Goal: Task Accomplishment & Management: Manage account settings

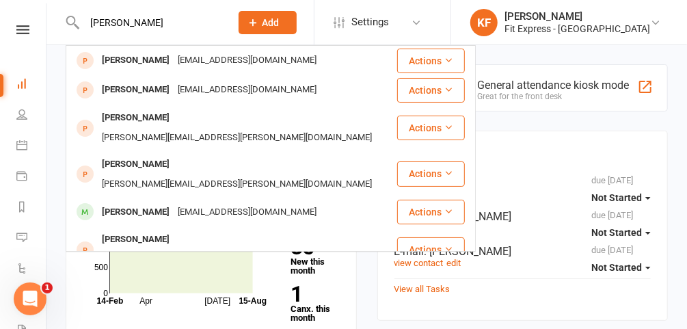
type input "[PERSON_NAME]"
click at [655, 26] on icon at bounding box center [655, 22] width 11 height 11
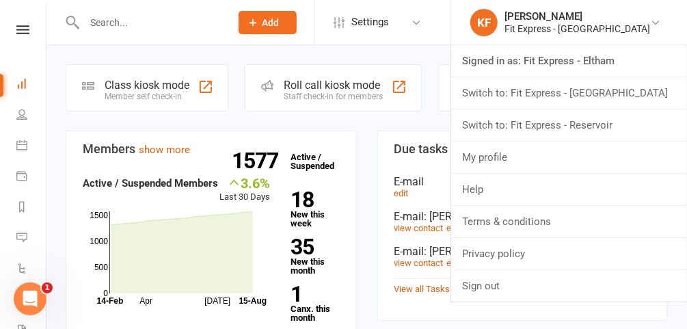
click at [609, 91] on link "Switch to: Fit Express - Heidelberg" at bounding box center [569, 92] width 236 height 31
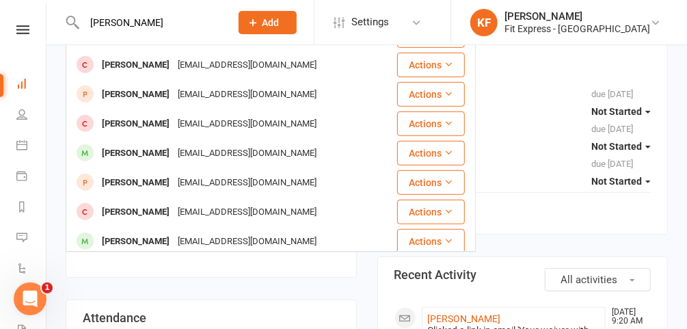
scroll to position [87, 0]
type input "emma k"
click at [650, 27] on icon at bounding box center [655, 22] width 11 height 11
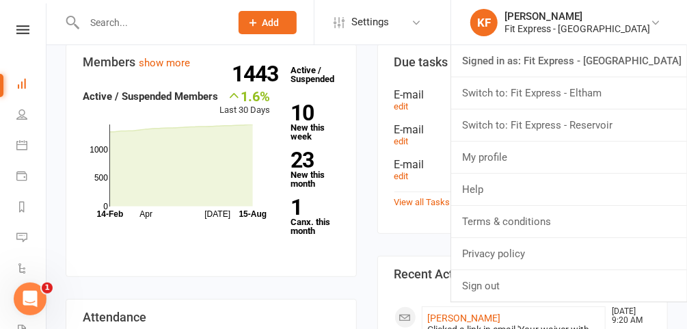
click at [600, 129] on link "Switch to: Fit Express - Reservoir" at bounding box center [569, 124] width 236 height 31
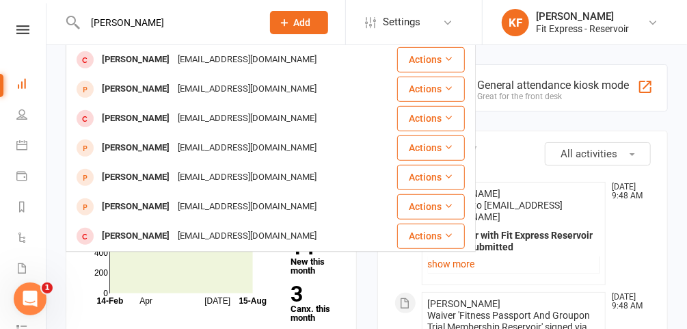
scroll to position [382, 0]
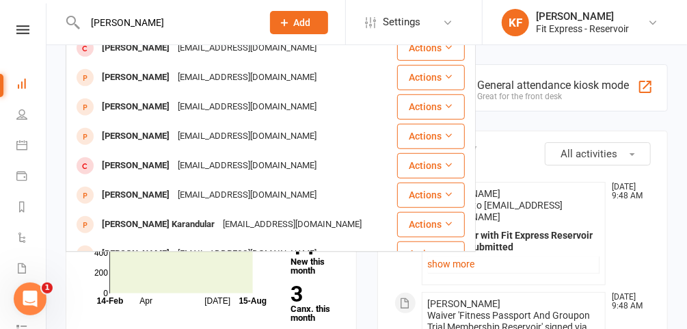
type input "[PERSON_NAME]"
click at [657, 23] on icon at bounding box center [653, 22] width 11 height 11
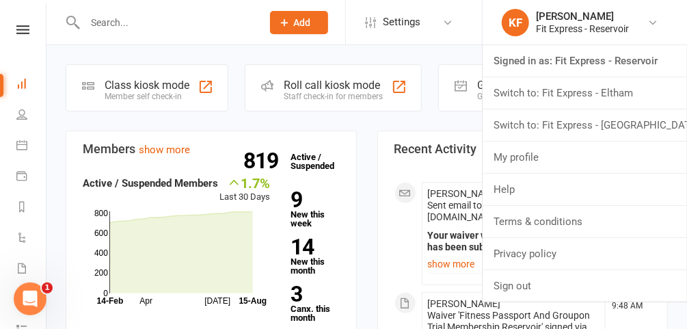
click at [615, 90] on link "Switch to: Fit Express - Eltham" at bounding box center [585, 92] width 204 height 31
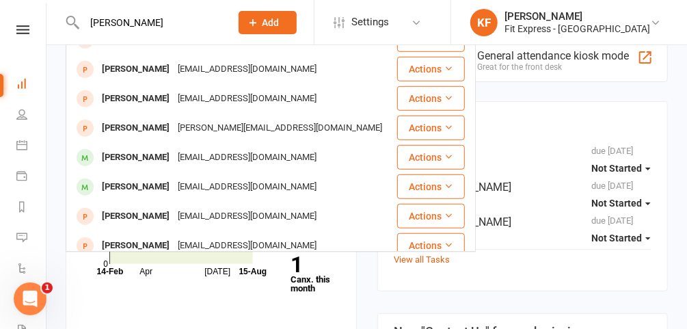
scroll to position [36, 0]
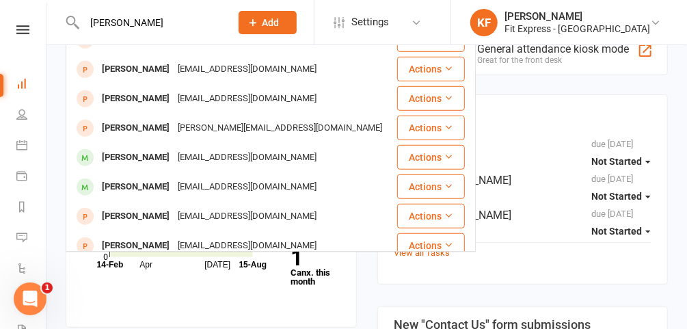
type input "[PERSON_NAME]"
click at [654, 18] on icon at bounding box center [655, 22] width 11 height 11
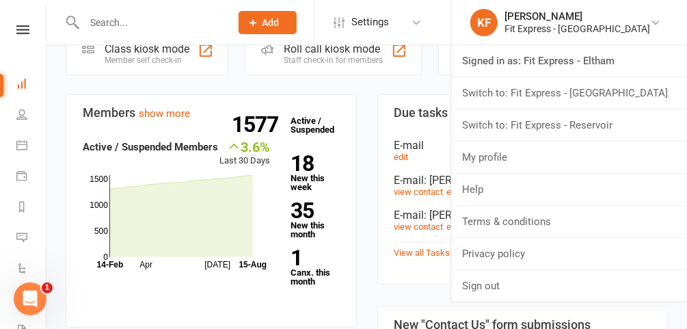
click at [605, 82] on link "Switch to: Fit Express - [GEOGRAPHIC_DATA]" at bounding box center [569, 92] width 236 height 31
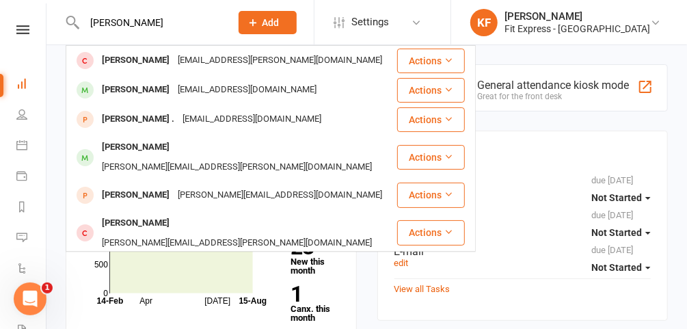
type input "[PERSON_NAME]"
click at [132, 90] on div "[PERSON_NAME]" at bounding box center [136, 90] width 76 height 20
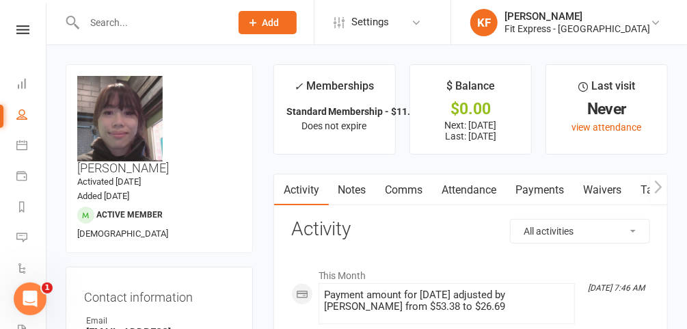
click at [16, 29] on icon at bounding box center [22, 29] width 13 height 9
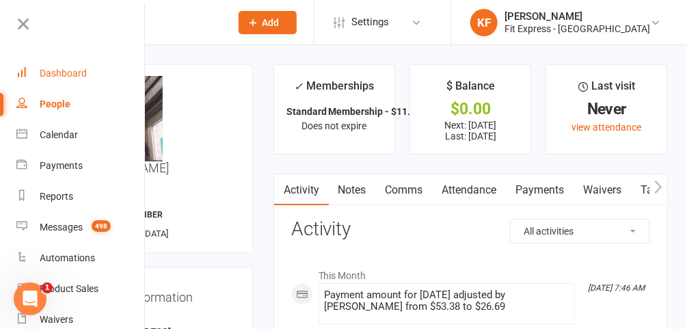
click at [47, 74] on div "Dashboard" at bounding box center [63, 73] width 47 height 11
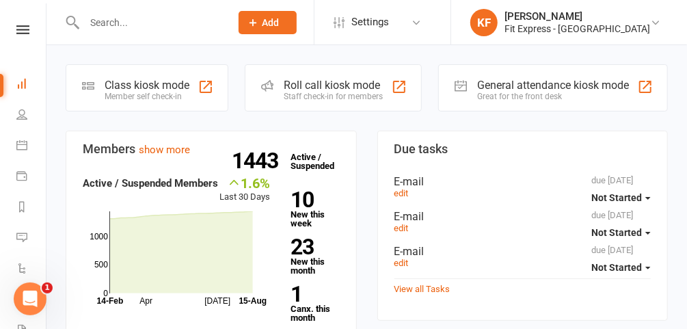
click at [16, 70] on link "Dashboard" at bounding box center [31, 85] width 31 height 31
click at [148, 22] on input "text" at bounding box center [150, 22] width 141 height 19
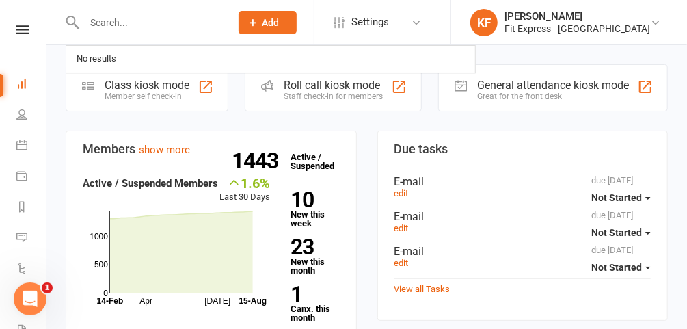
type input "m"
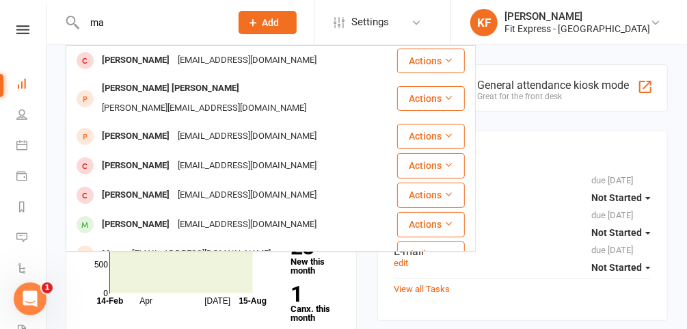
type input "ma"
click at [655, 26] on icon at bounding box center [655, 22] width 11 height 11
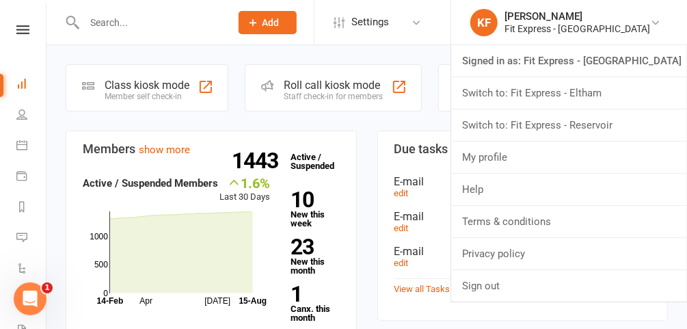
click at [604, 96] on link "Switch to: Fit Express - Eltham" at bounding box center [569, 92] width 236 height 31
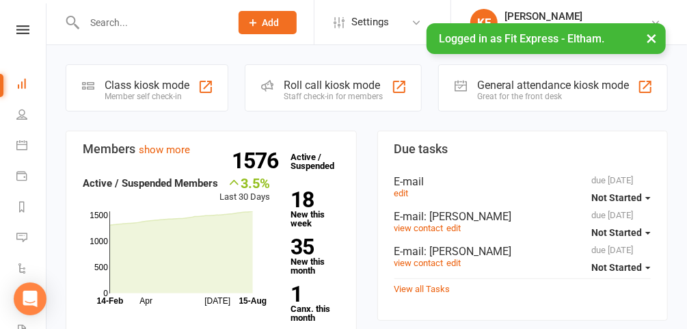
click at [23, 28] on icon at bounding box center [22, 29] width 13 height 9
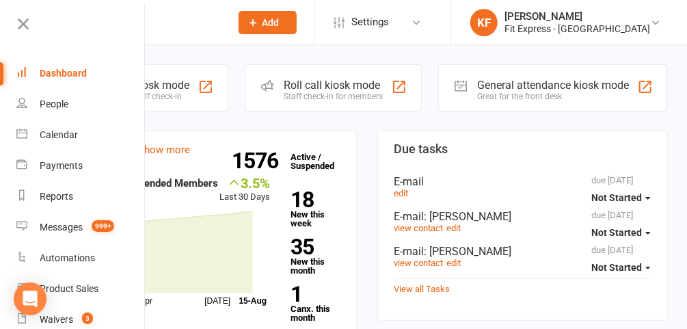
scroll to position [109, 0]
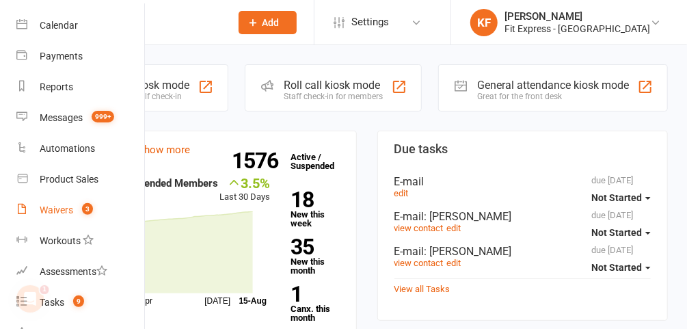
click at [66, 212] on div "Waivers" at bounding box center [57, 209] width 34 height 11
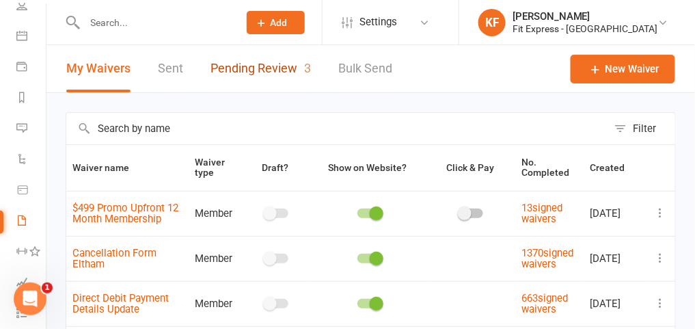
click at [260, 68] on link "Pending Review 3" at bounding box center [261, 68] width 101 height 47
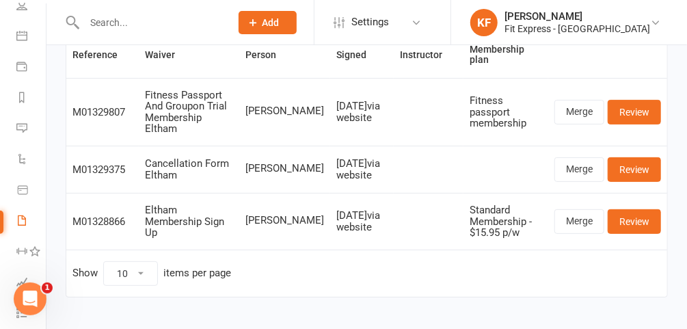
scroll to position [114, 0]
click at [579, 159] on link "Merge" at bounding box center [580, 169] width 50 height 25
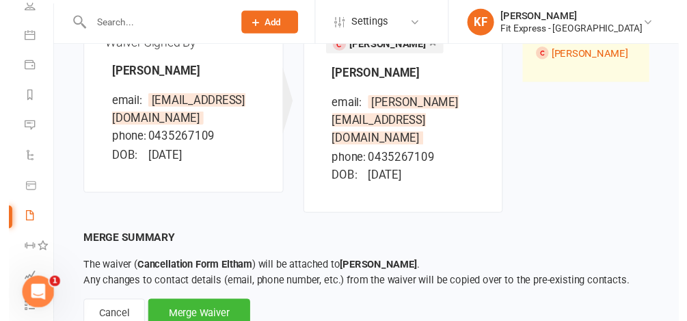
scroll to position [200, 0]
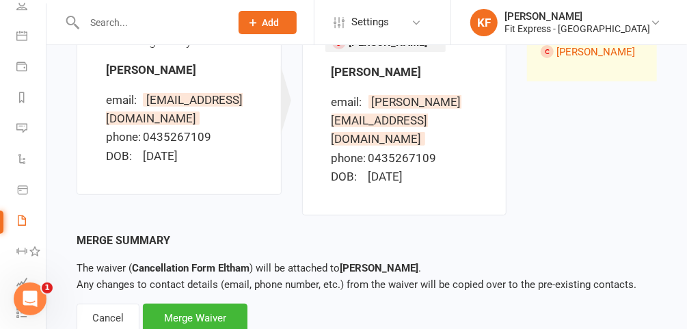
click at [190, 304] on div "Merge Waiver" at bounding box center [195, 318] width 105 height 29
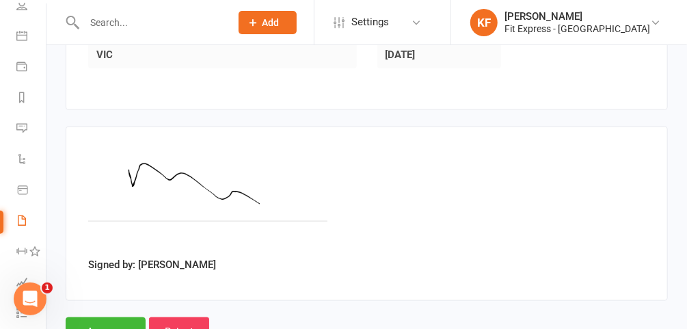
scroll to position [580, 0]
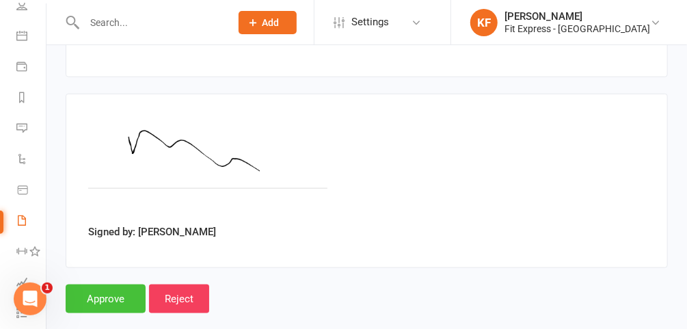
click at [107, 284] on input "Approve" at bounding box center [106, 298] width 80 height 29
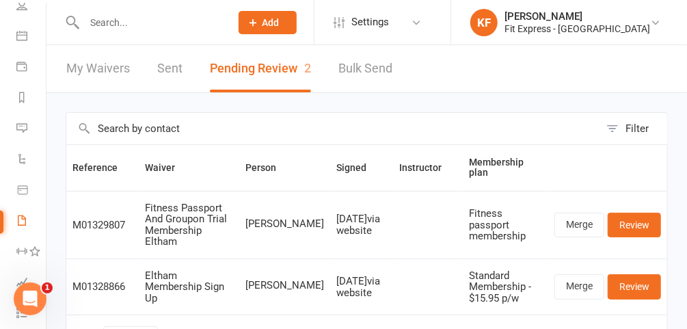
click at [170, 24] on input "text" at bounding box center [150, 22] width 141 height 19
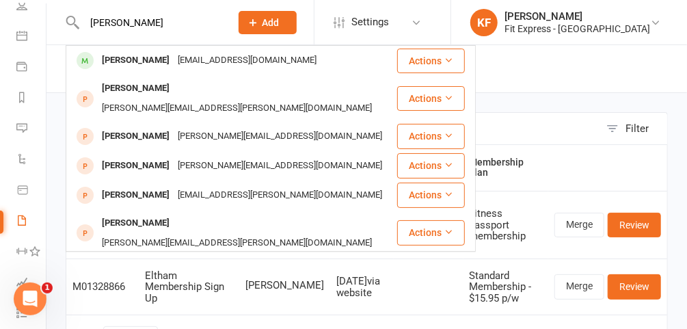
type input "aaron martin"
click at [137, 64] on div "aaron martin" at bounding box center [136, 61] width 76 height 20
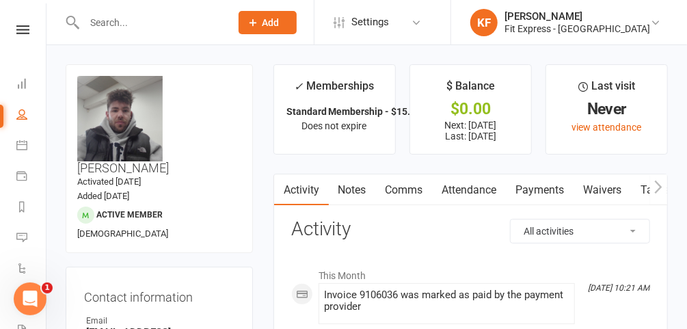
click at [20, 34] on icon at bounding box center [22, 29] width 13 height 9
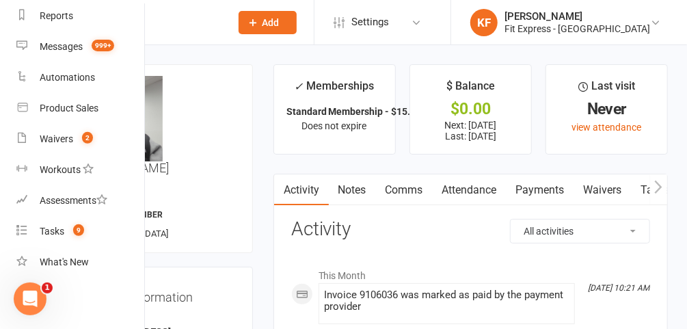
scroll to position [186, 0]
click at [61, 133] on div "Waivers" at bounding box center [57, 138] width 34 height 11
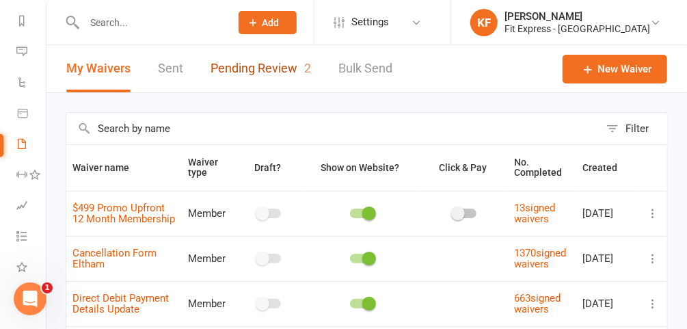
click at [243, 75] on link "Pending Review 2" at bounding box center [261, 68] width 101 height 47
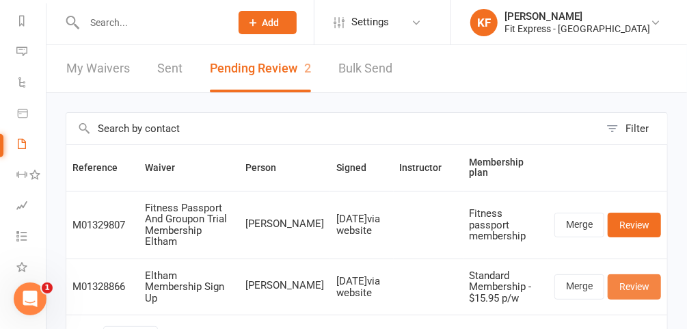
click at [643, 274] on link "Review" at bounding box center [634, 286] width 53 height 25
click at [626, 213] on link "Review" at bounding box center [634, 225] width 53 height 25
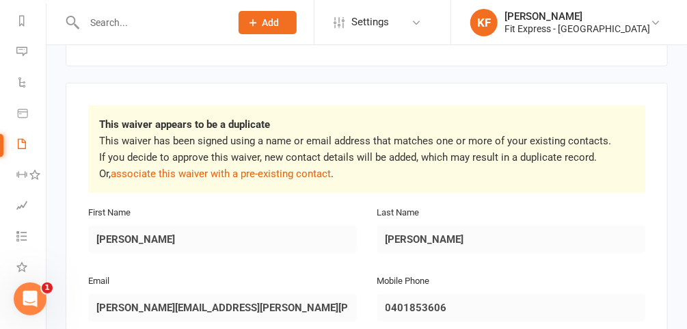
scroll to position [205, 0]
click at [277, 167] on link "associate this waiver with a pre-existing contact" at bounding box center [221, 173] width 220 height 12
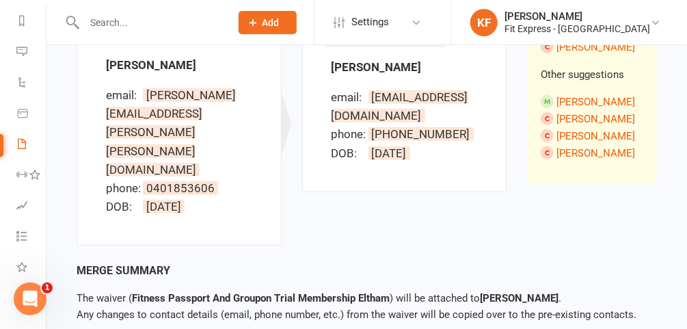
scroll to position [224, 0]
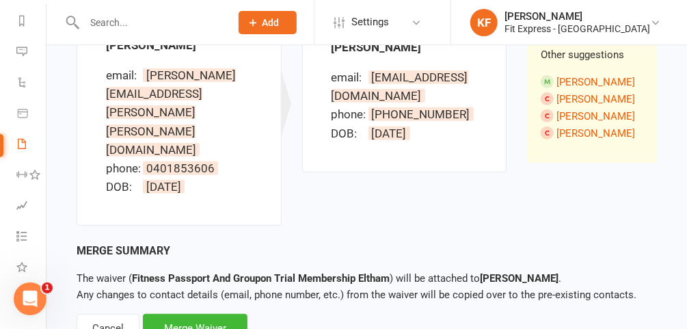
click at [110, 314] on div "Cancel" at bounding box center [108, 328] width 63 height 29
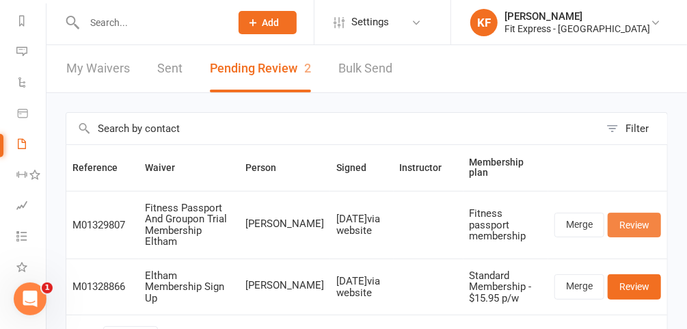
click at [639, 213] on link "Review" at bounding box center [634, 225] width 53 height 25
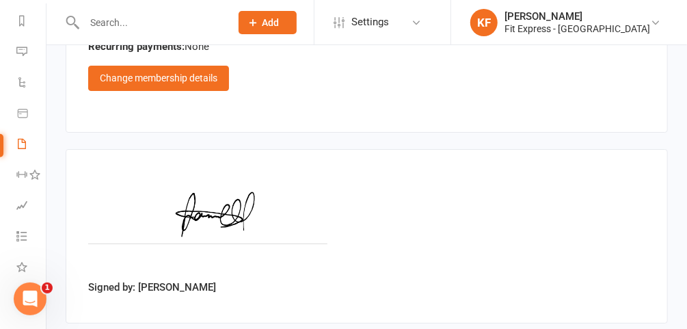
scroll to position [1976, 0]
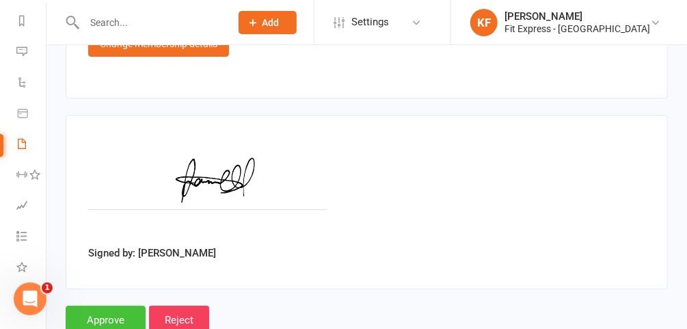
click at [79, 306] on input "Approve" at bounding box center [106, 320] width 80 height 29
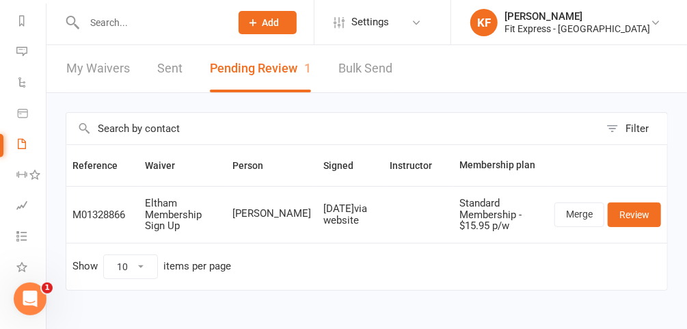
click at [170, 25] on input "text" at bounding box center [150, 22] width 141 height 19
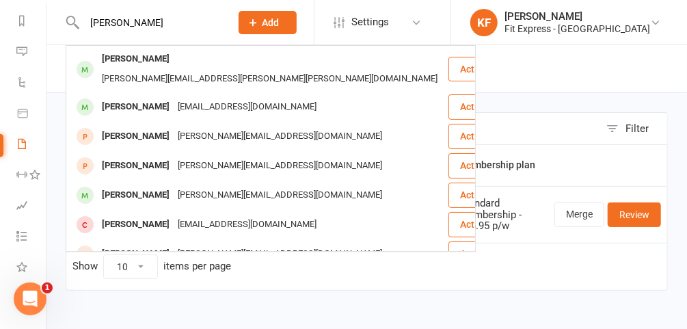
type input "christopher farrell"
click at [170, 56] on div "[PERSON_NAME]" at bounding box center [136, 59] width 76 height 20
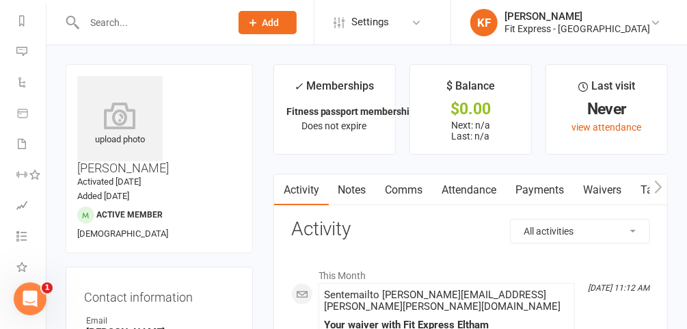
click at [111, 117] on icon at bounding box center [119, 115] width 85 height 27
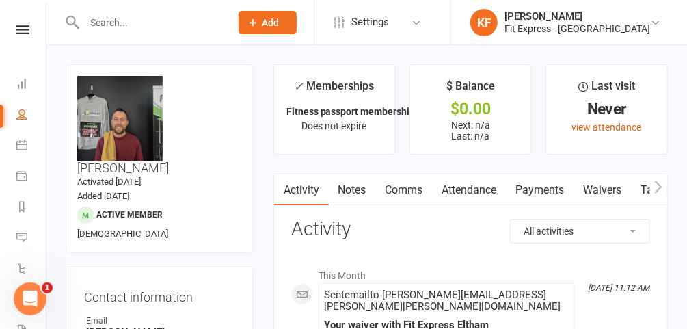
click at [16, 33] on icon at bounding box center [22, 29] width 13 height 9
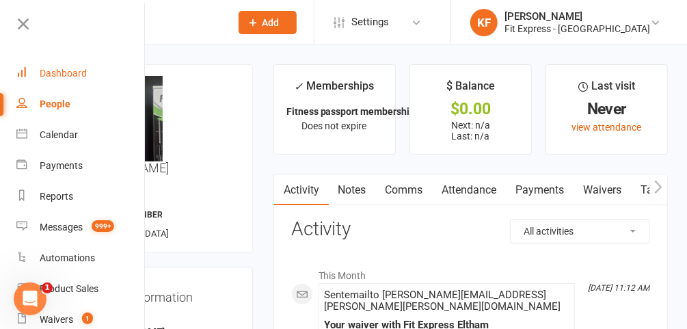
click at [73, 86] on link "Dashboard" at bounding box center [80, 73] width 129 height 31
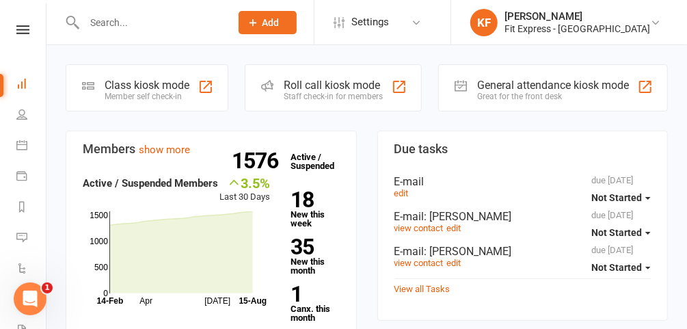
click at [191, 43] on div at bounding box center [143, 22] width 155 height 44
click at [185, 30] on input "text" at bounding box center [150, 22] width 141 height 19
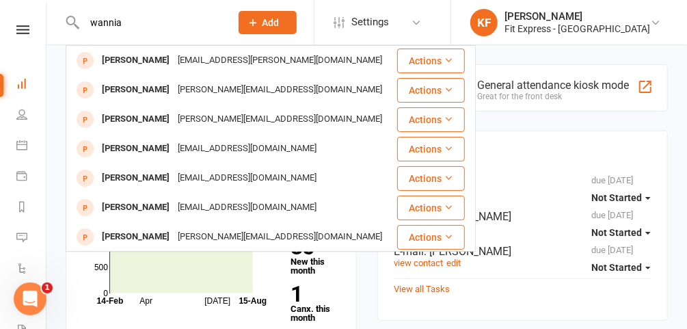
type input "wannia"
click at [654, 23] on icon at bounding box center [655, 22] width 11 height 11
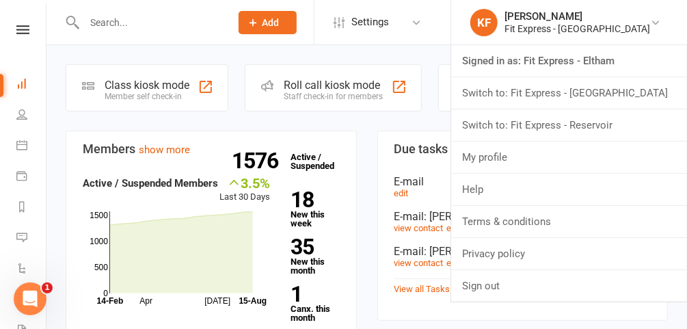
click at [612, 89] on link "Switch to: Fit Express - Heidelberg" at bounding box center [569, 92] width 236 height 31
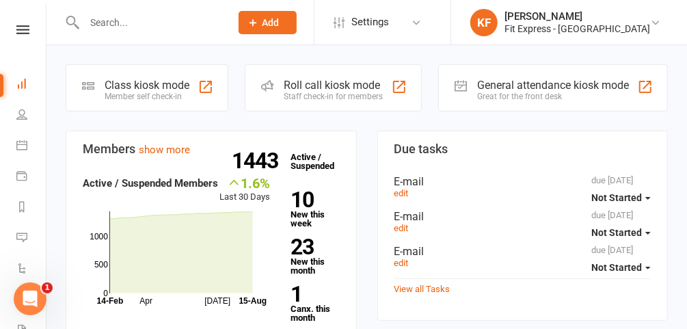
click at [187, 17] on input "text" at bounding box center [150, 22] width 141 height 19
click at [205, 29] on input "text" at bounding box center [150, 22] width 141 height 19
click at [654, 22] on icon at bounding box center [655, 22] width 11 height 11
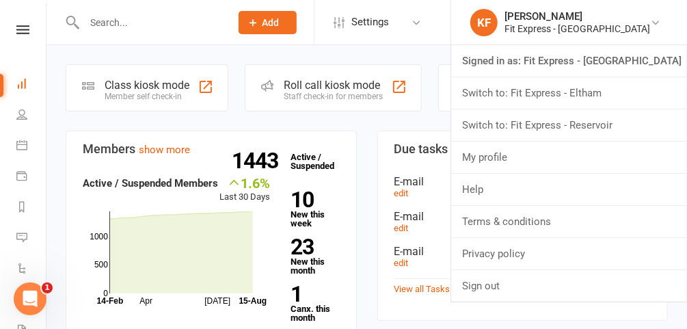
click at [602, 98] on link "Switch to: Fit Express - Eltham" at bounding box center [569, 92] width 236 height 31
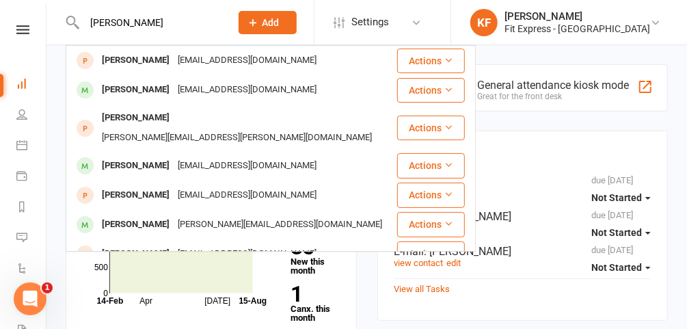
type input "[PERSON_NAME]"
click at [189, 215] on div "[PERSON_NAME][EMAIL_ADDRESS][DOMAIN_NAME]" at bounding box center [280, 225] width 213 height 20
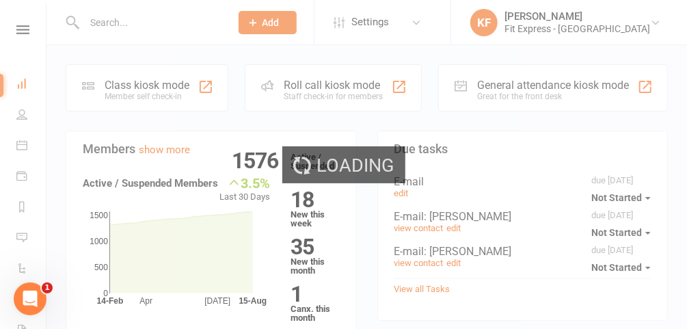
click at [189, 205] on div "Loading" at bounding box center [343, 164] width 687 height 329
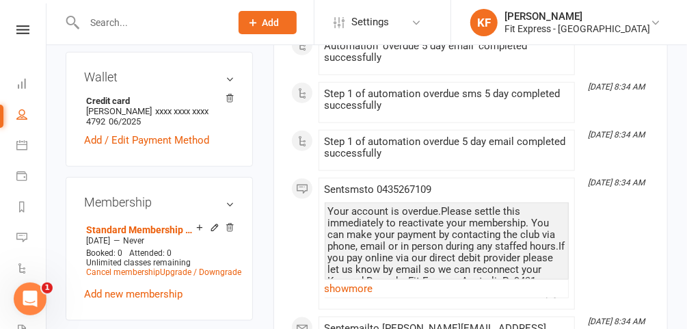
scroll to position [591, 0]
click at [230, 224] on icon at bounding box center [230, 229] width 10 height 10
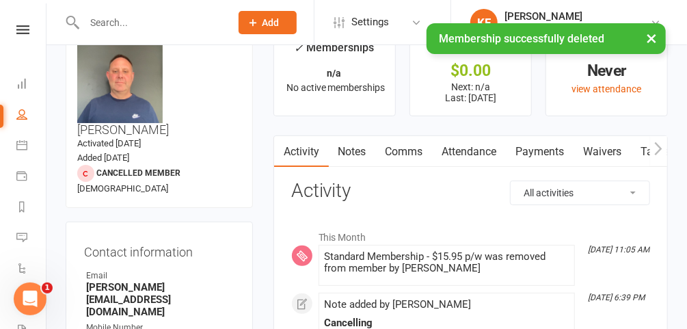
scroll to position [38, 0]
click at [350, 148] on link "Notes" at bounding box center [352, 152] width 47 height 31
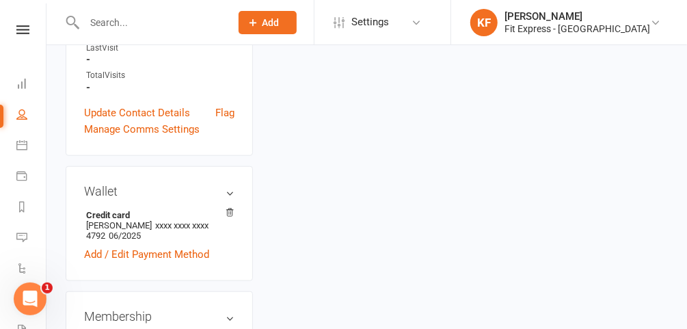
scroll to position [473, 0]
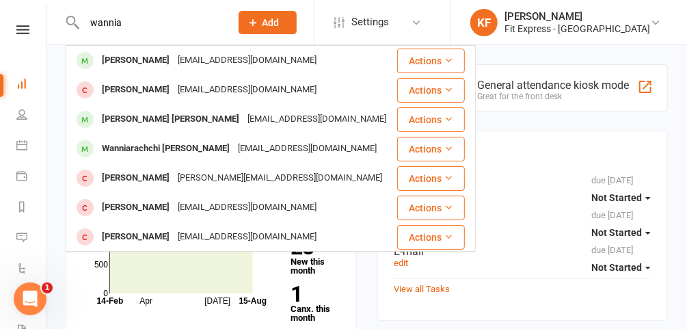
type input "wannia"
click at [203, 145] on div "Wanniarachchi Kankanamge Kushan Udaya Kumara" at bounding box center [166, 149] width 136 height 20
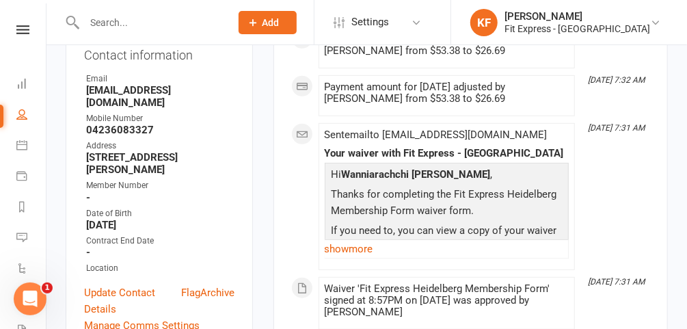
scroll to position [232, 0]
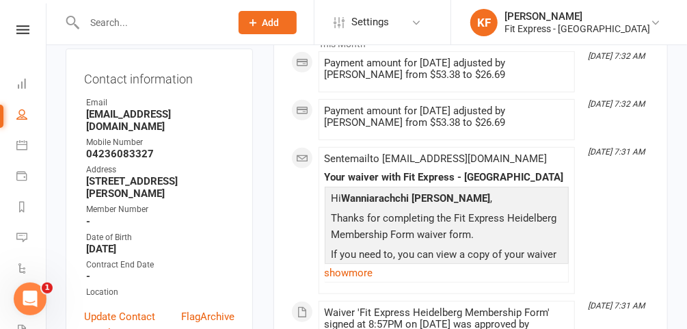
drag, startPoint x: 116, startPoint y: 126, endPoint x: 85, endPoint y: 111, distance: 34.3
click at [86, 111] on strong "Kushanwanniarachchi95@gmail.com" at bounding box center [160, 120] width 148 height 25
copy strong "Kushanwanniarachchi95@gmail.com"
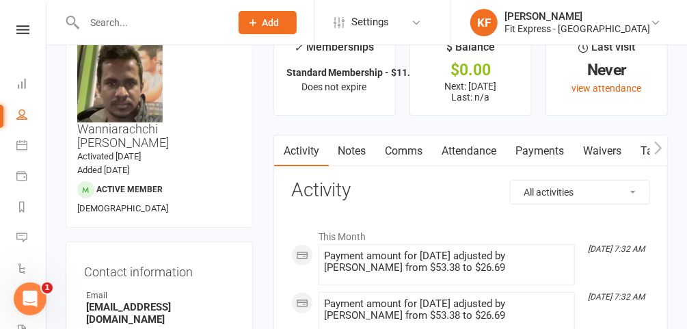
scroll to position [0, 0]
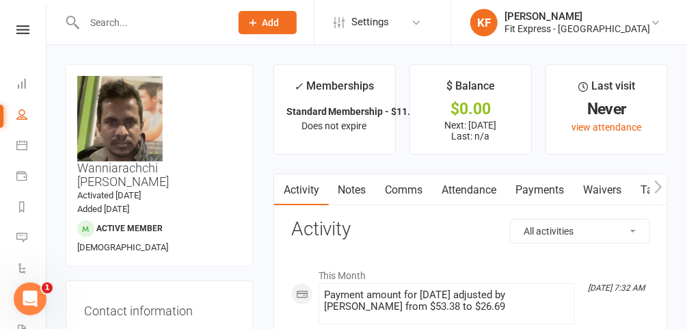
click at [654, 25] on icon at bounding box center [655, 22] width 11 height 11
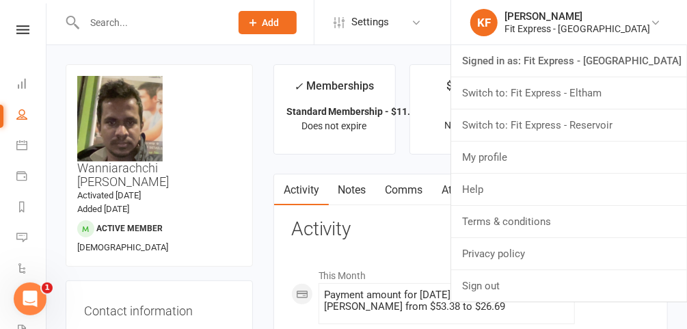
click at [602, 94] on link "Switch to: Fit Express - Eltham" at bounding box center [569, 92] width 236 height 31
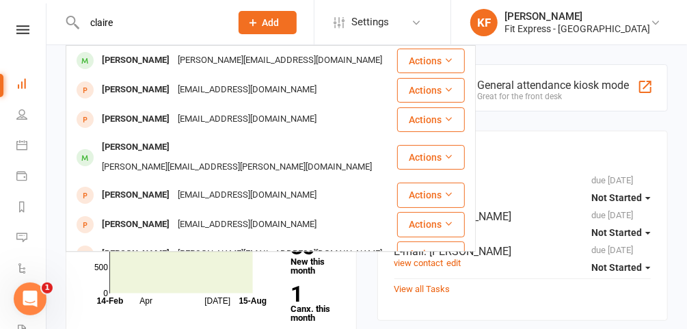
type input "claire"
click at [161, 157] on div "[PERSON_NAME][EMAIL_ADDRESS][PERSON_NAME][DOMAIN_NAME]" at bounding box center [237, 167] width 278 height 20
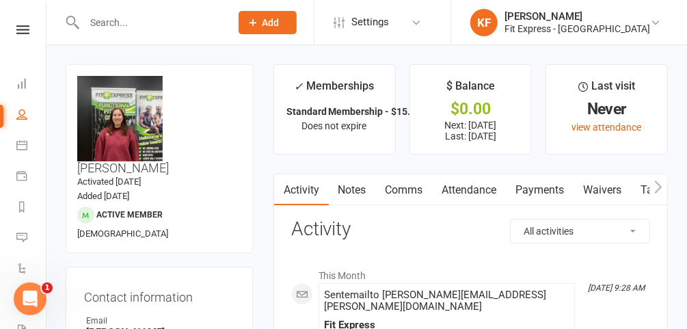
click at [535, 184] on link "Payments" at bounding box center [541, 189] width 68 height 31
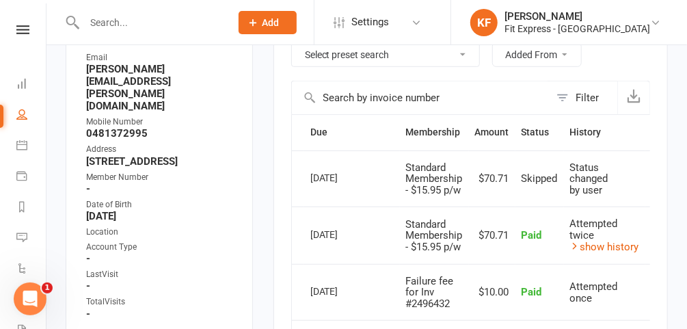
scroll to position [237, 0]
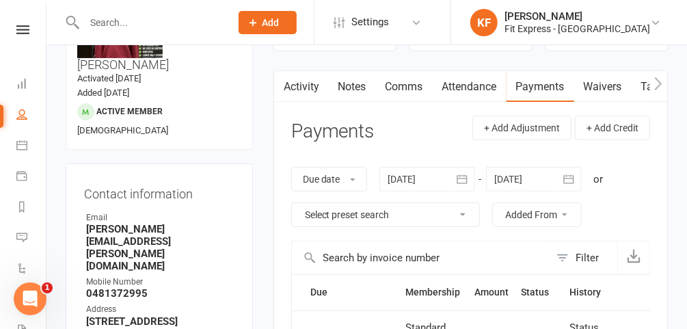
click at [401, 176] on div at bounding box center [428, 179] width 96 height 25
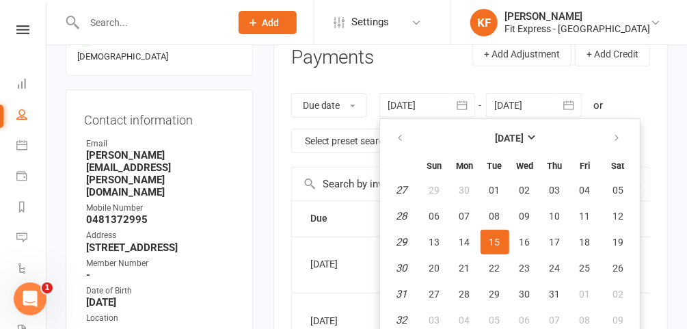
click at [451, 79] on div "Due date Due date Date paid Date failed Date settled [DATE] [DATE] Sun Mon Tue …" at bounding box center [470, 123] width 359 height 88
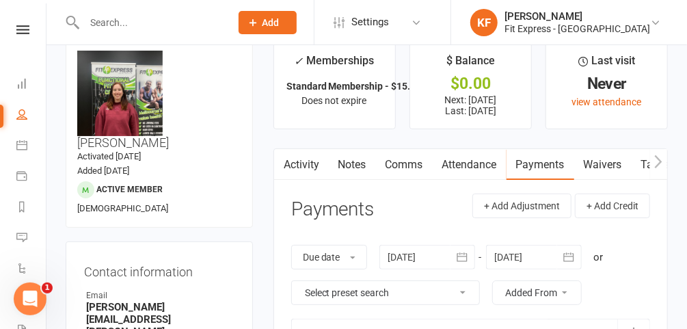
scroll to position [25, 0]
click at [347, 161] on link "Notes" at bounding box center [352, 165] width 47 height 31
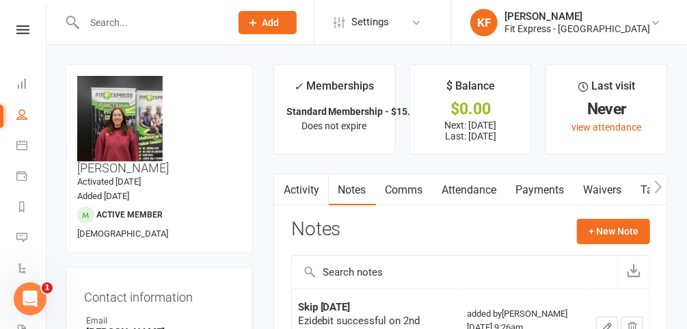
click at [533, 185] on link "Payments" at bounding box center [541, 189] width 68 height 31
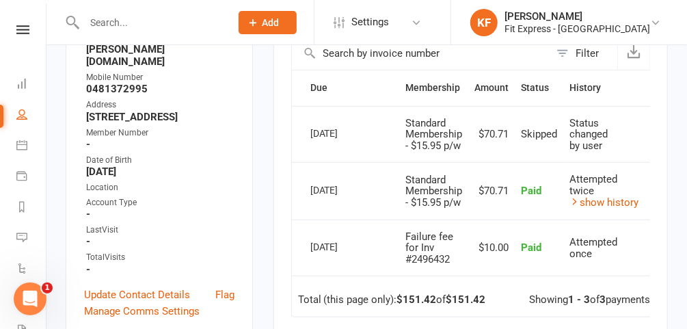
scroll to position [308, 0]
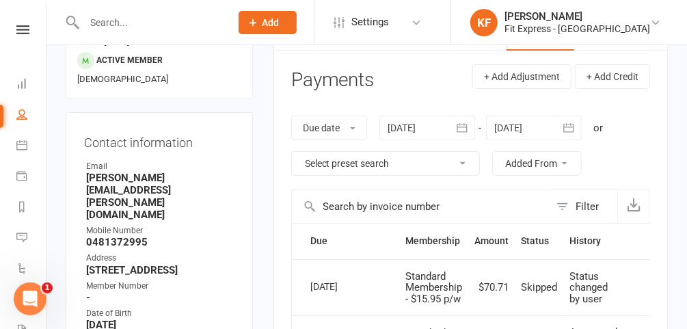
click at [427, 129] on div at bounding box center [428, 128] width 96 height 25
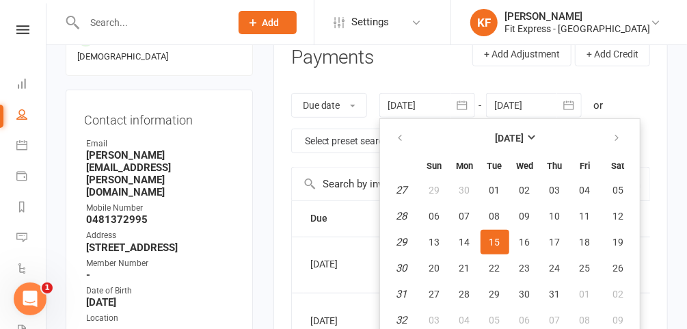
click at [455, 73] on header "Payments + Add Adjustment + Add Credit" at bounding box center [470, 61] width 359 height 38
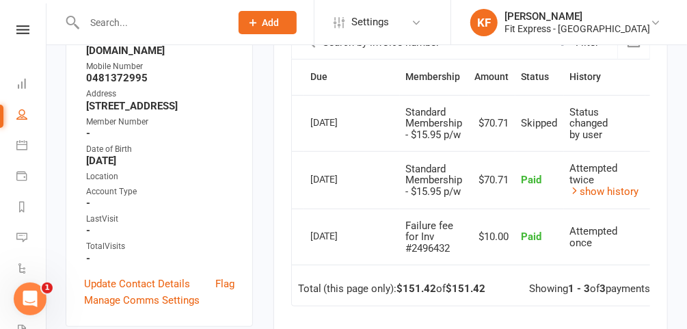
scroll to position [300, 0]
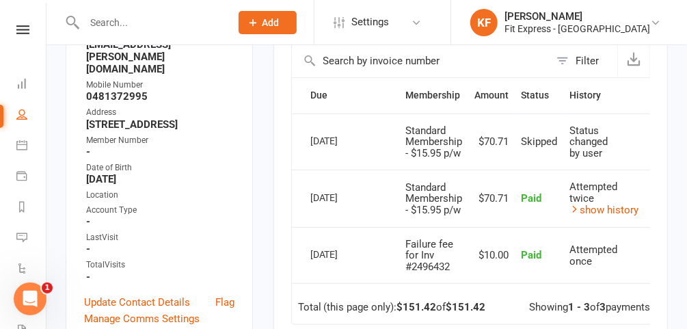
click at [152, 26] on input "text" at bounding box center [150, 22] width 141 height 19
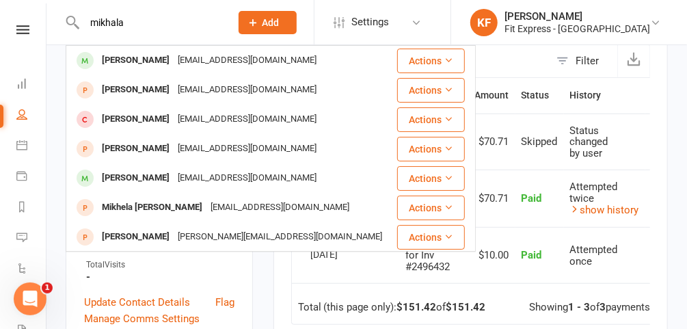
scroll to position [0, 0]
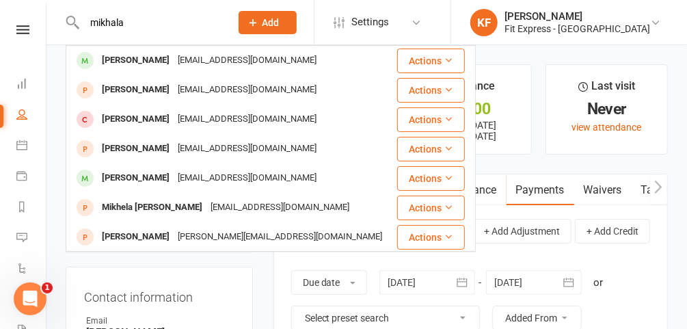
type input "mikhala"
click at [148, 58] on div "Mikhala Dourlay" at bounding box center [136, 61] width 76 height 20
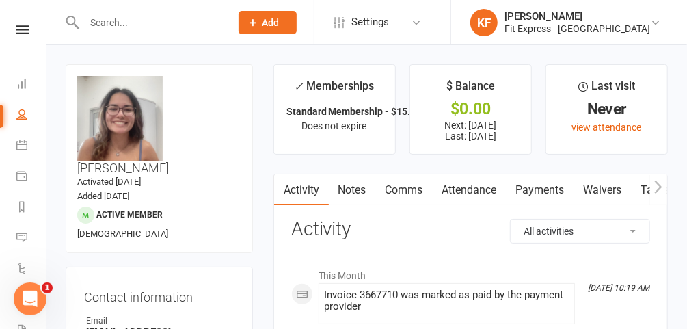
click at [541, 189] on link "Payments" at bounding box center [541, 189] width 68 height 31
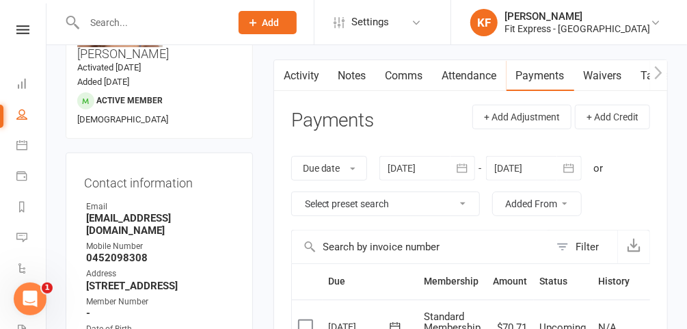
scroll to position [116, 0]
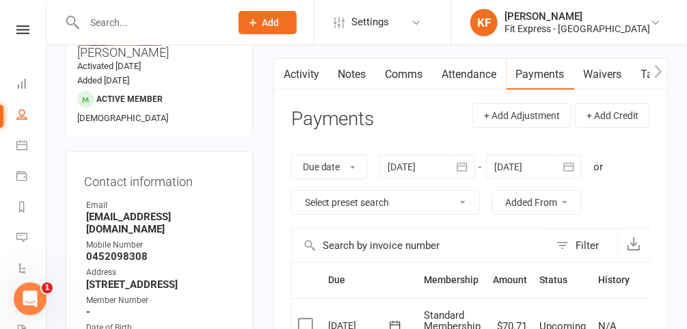
drag, startPoint x: 145, startPoint y: 207, endPoint x: 146, endPoint y: 218, distance: 11.6
click at [146, 239] on li "Mobile Number 0452098308" at bounding box center [159, 251] width 150 height 24
copy li "0452098308"
drag, startPoint x: 233, startPoint y: 239, endPoint x: 84, endPoint y: 241, distance: 149.1
click at [84, 266] on li "Address 91 bilble street Eltham vic 3095" at bounding box center [159, 278] width 150 height 24
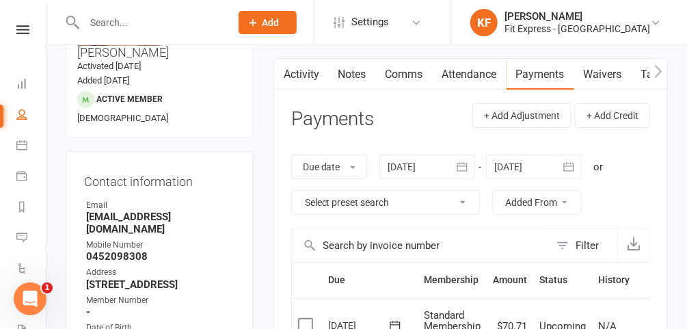
copy strong "[STREET_ADDRESS]"
click at [210, 278] on ul "Owner Email dourlaymikhala@gmail.com Mobile Number 0452098308 Address 91 bilble…" at bounding box center [159, 321] width 150 height 244
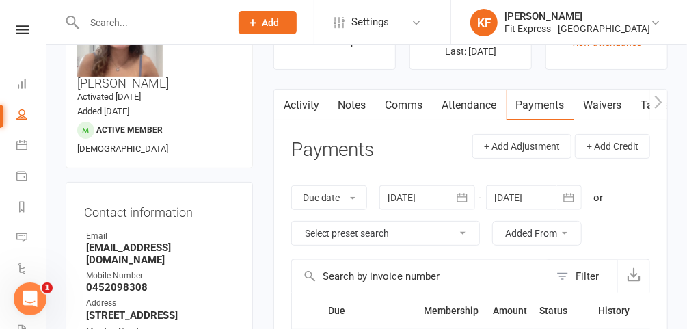
scroll to position [84, 0]
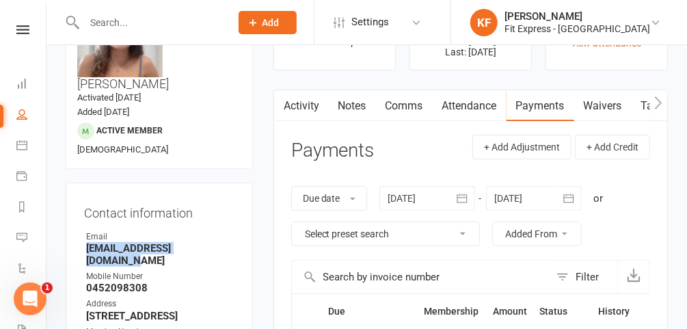
drag, startPoint x: 215, startPoint y: 217, endPoint x: 86, endPoint y: 216, distance: 129.2
click at [86, 242] on strong "[EMAIL_ADDRESS][DOMAIN_NAME]" at bounding box center [160, 254] width 148 height 25
copy strong "[EMAIL_ADDRESS][DOMAIN_NAME]"
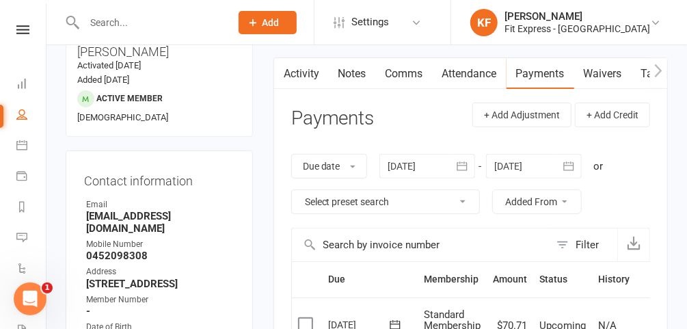
click at [415, 172] on div at bounding box center [428, 166] width 96 height 25
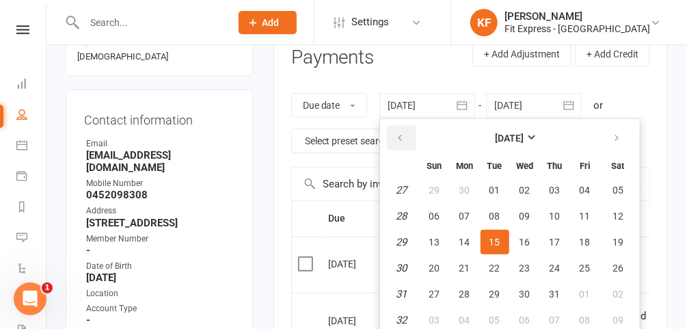
click at [395, 131] on button "button" at bounding box center [401, 138] width 29 height 25
click at [496, 194] on button "01" at bounding box center [495, 190] width 29 height 25
type input "01 Apr 2025"
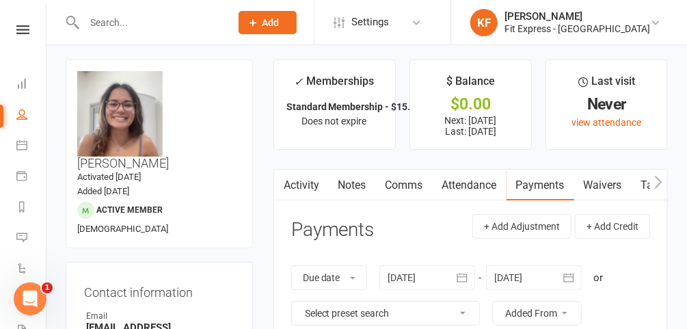
scroll to position [0, 0]
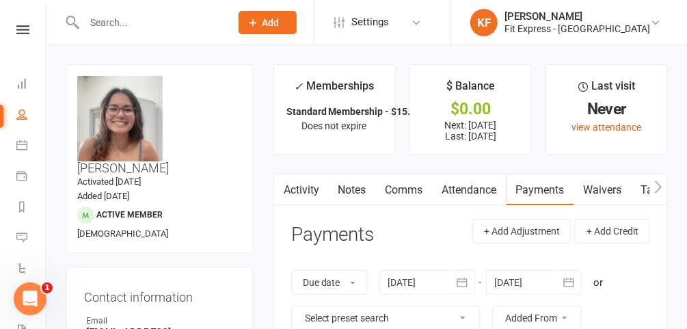
click at [204, 31] on div at bounding box center [143, 22] width 155 height 44
click at [196, 25] on input "text" at bounding box center [150, 22] width 141 height 19
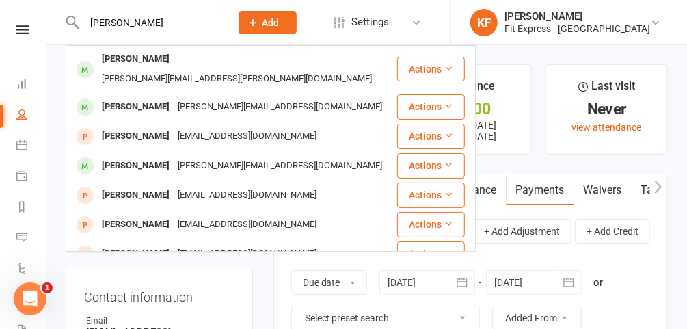
type input "claire ob"
click at [175, 69] on div "obrien.claire.d@gmail.com" at bounding box center [237, 79] width 278 height 20
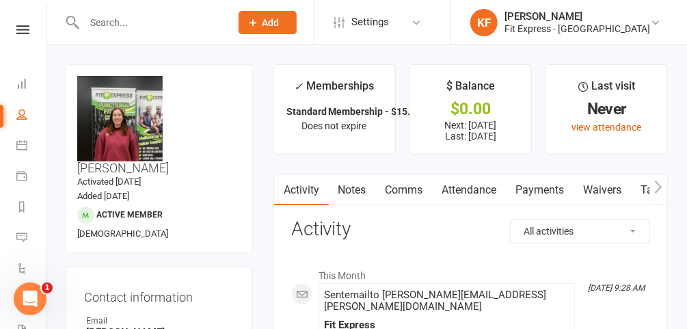
click at [354, 181] on link "Notes" at bounding box center [352, 189] width 47 height 31
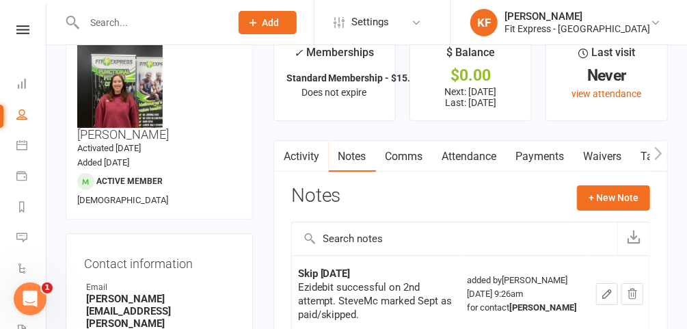
scroll to position [36, 0]
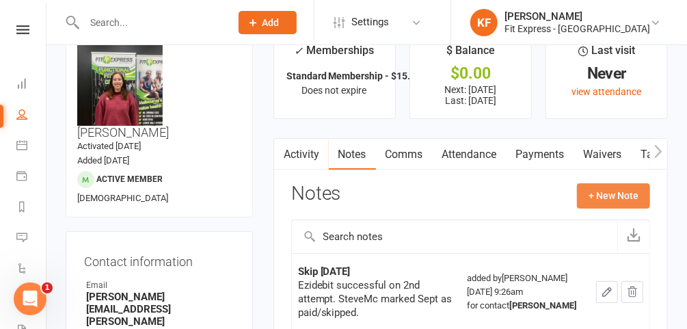
click at [622, 200] on button "+ New Note" at bounding box center [613, 195] width 73 height 25
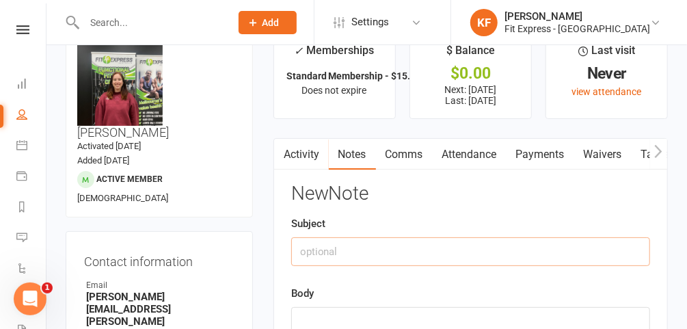
click at [386, 240] on input "text" at bounding box center [470, 251] width 359 height 29
type input "R"
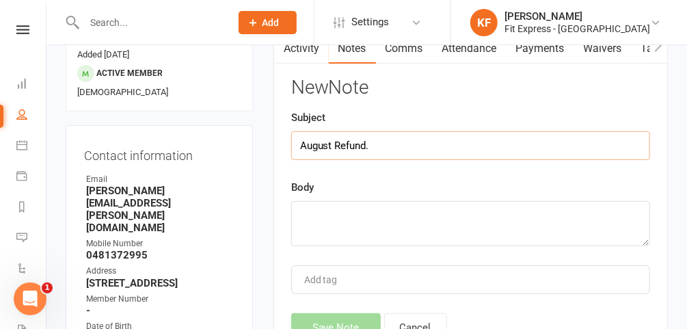
scroll to position [144, 0]
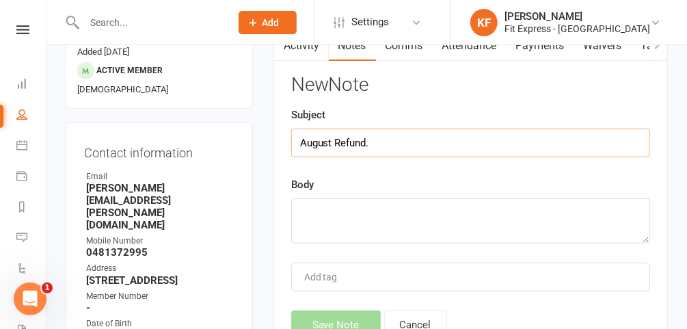
type input "August Refund."
click at [380, 217] on textarea at bounding box center [470, 220] width 359 height 45
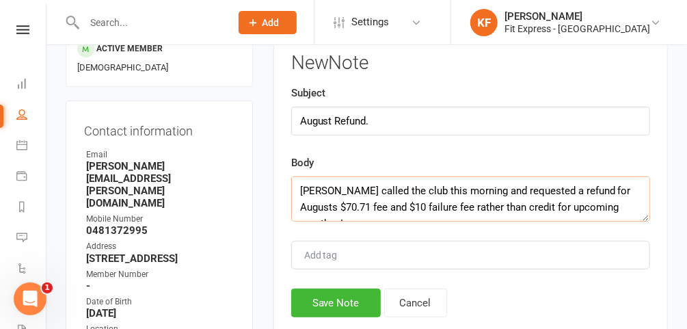
scroll to position [8, 0]
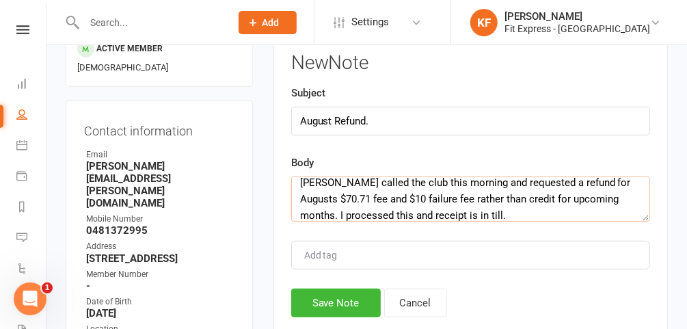
type textarea "[PERSON_NAME] called the club this morning and requested a refund for Augusts $…"
click at [338, 303] on button "Save Note" at bounding box center [336, 303] width 90 height 29
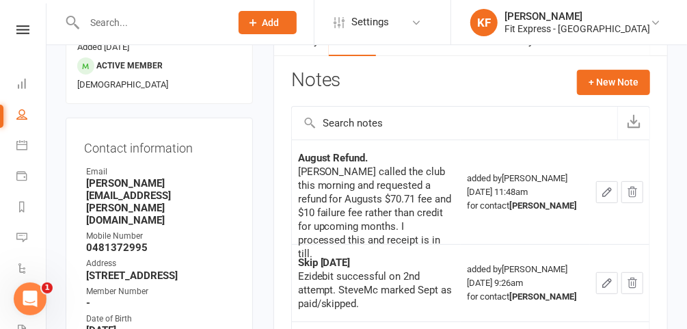
scroll to position [0, 0]
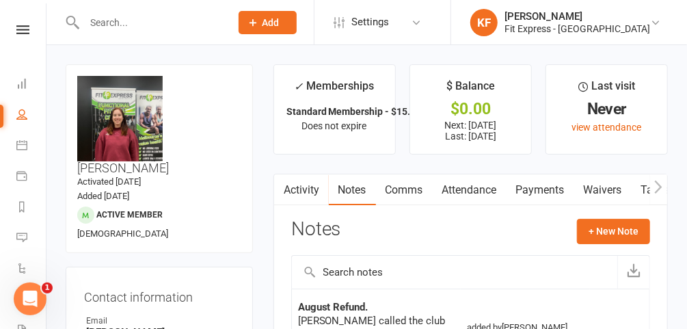
click at [535, 189] on link "Payments" at bounding box center [541, 189] width 68 height 31
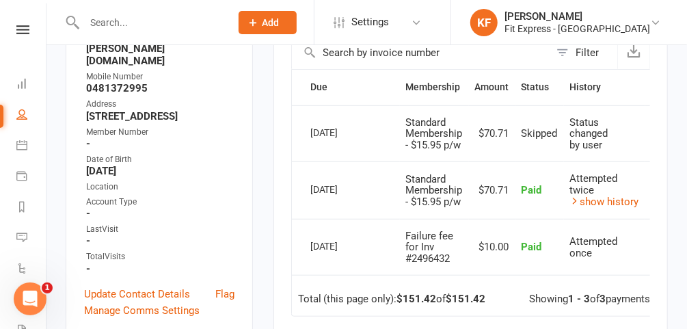
scroll to position [0, 25]
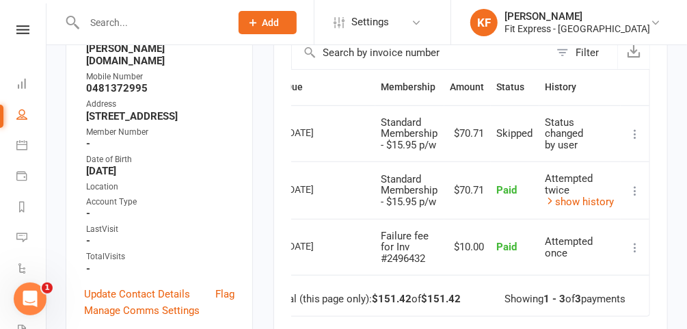
click at [636, 131] on icon at bounding box center [635, 134] width 14 height 14
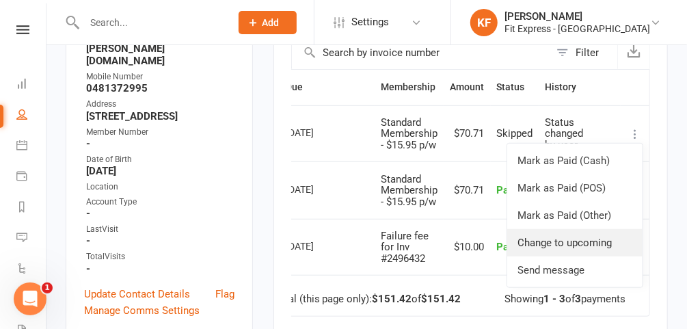
drag, startPoint x: 570, startPoint y: 241, endPoint x: 403, endPoint y: 51, distance: 252.9
click at [570, 241] on link "Change to upcoming" at bounding box center [574, 242] width 135 height 27
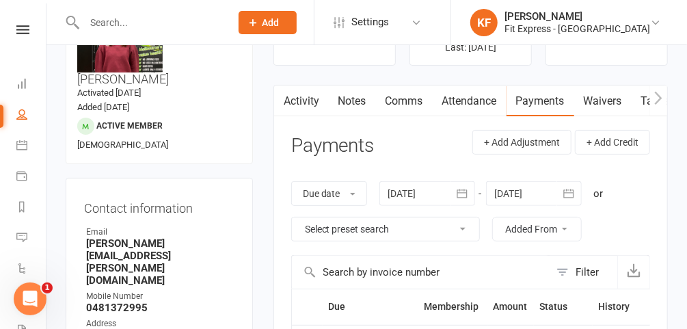
scroll to position [88, 0]
click at [354, 102] on link "Notes" at bounding box center [352, 101] width 47 height 31
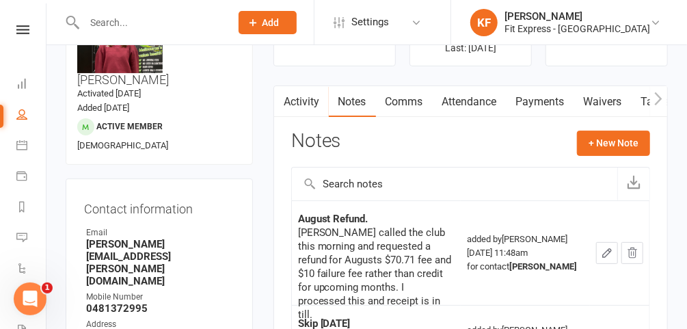
click at [605, 255] on icon "button" at bounding box center [607, 253] width 12 height 12
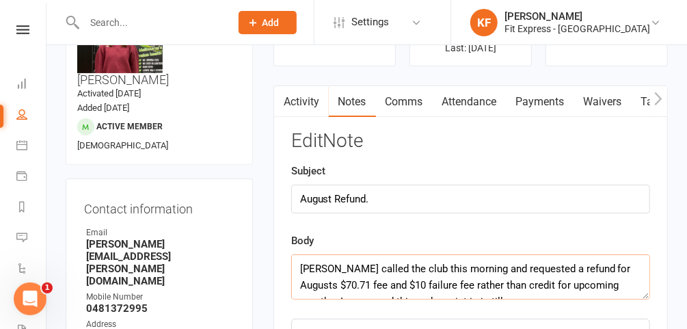
click at [433, 276] on textarea "[PERSON_NAME] called the club this morning and requested a refund for Augusts $…" at bounding box center [470, 276] width 359 height 45
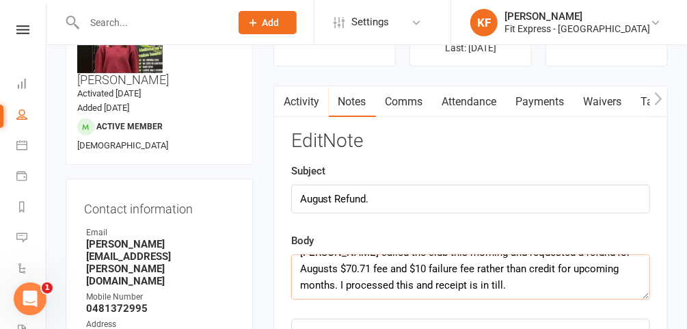
scroll to position [90, 0]
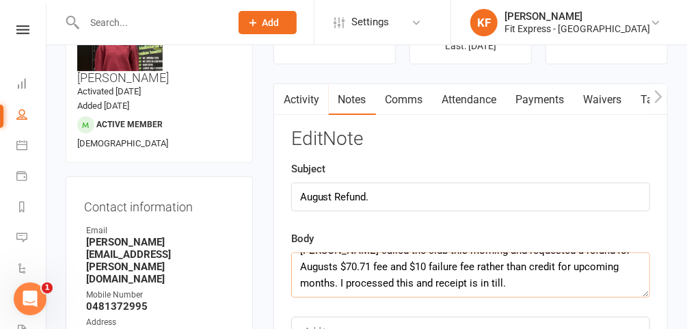
click at [481, 287] on textarea "[PERSON_NAME] called the club this morning and requested a refund for Augusts $…" at bounding box center [470, 274] width 359 height 45
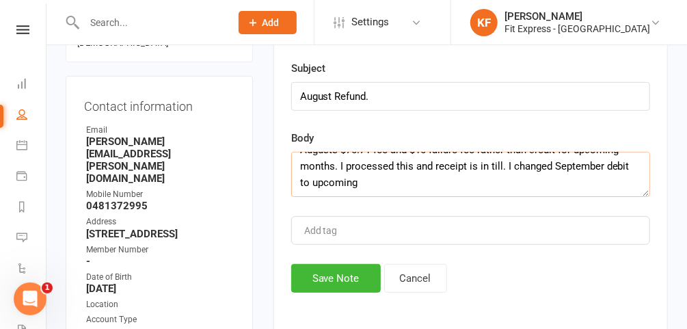
scroll to position [194, 0]
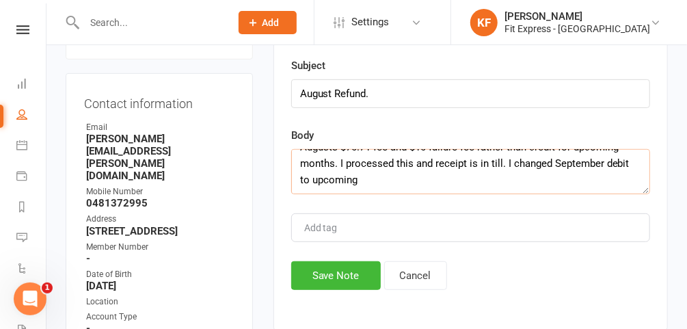
type textarea "[PERSON_NAME] called the club this morning and requested a refund for Augusts $…"
click at [343, 270] on button "Save Note" at bounding box center [336, 275] width 90 height 29
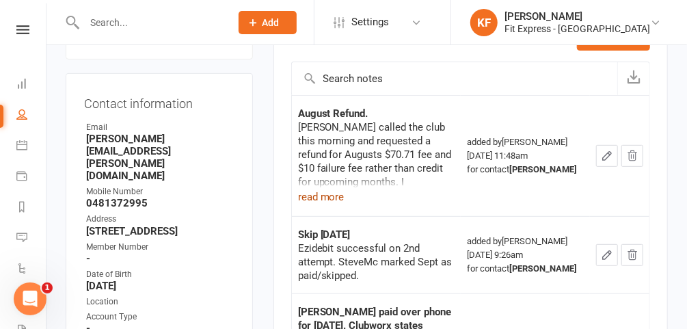
click at [314, 195] on button "read more" at bounding box center [321, 197] width 47 height 16
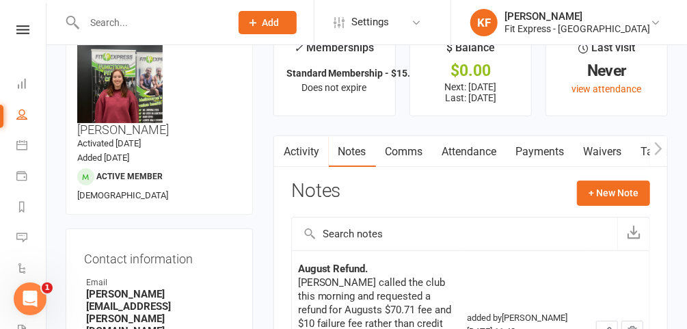
scroll to position [0, 0]
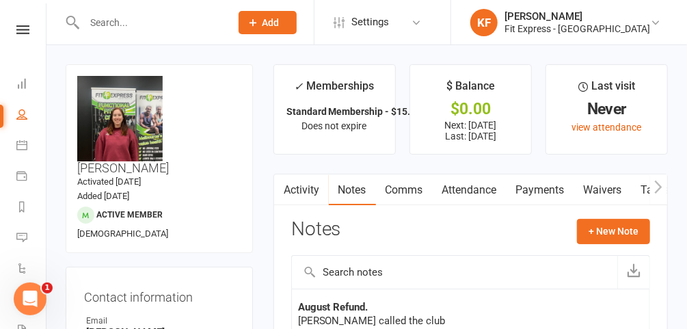
click at [18, 31] on icon at bounding box center [22, 29] width 13 height 9
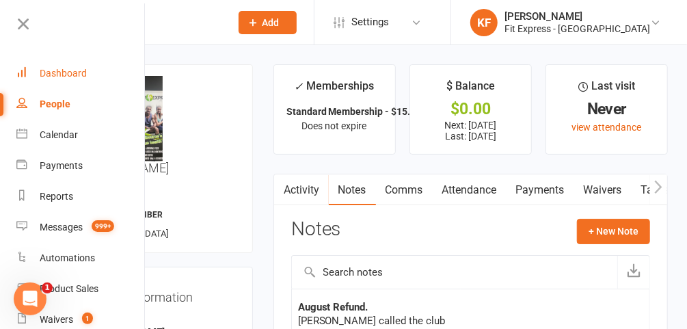
click at [51, 64] on link "Dashboard" at bounding box center [80, 73] width 129 height 31
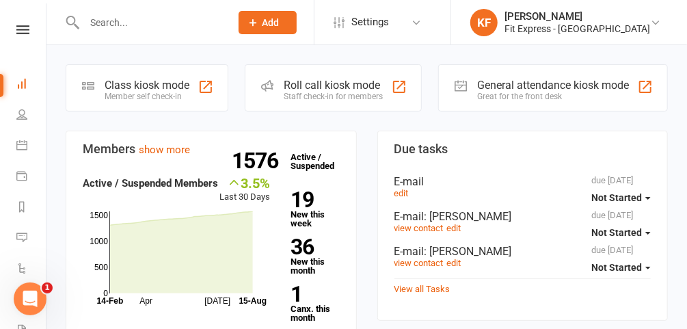
click at [21, 28] on icon at bounding box center [22, 29] width 13 height 9
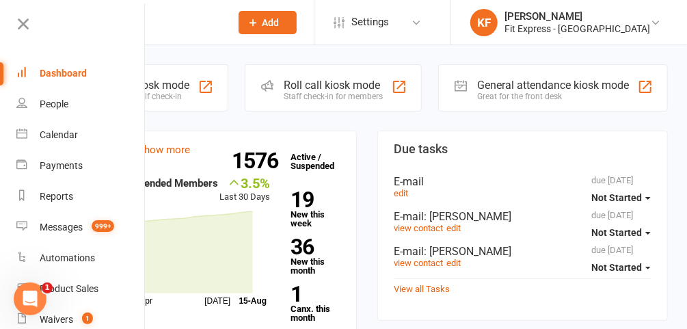
scroll to position [63, 0]
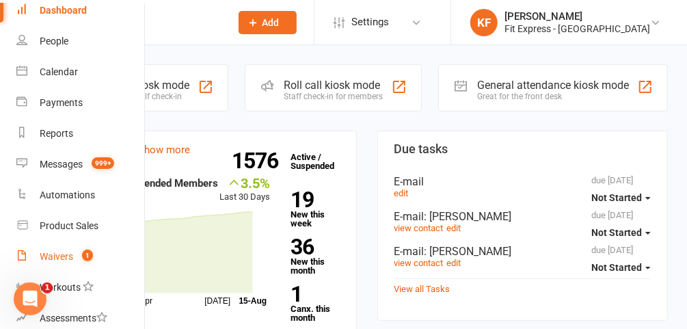
click at [72, 250] on link "Waivers 1" at bounding box center [80, 256] width 129 height 31
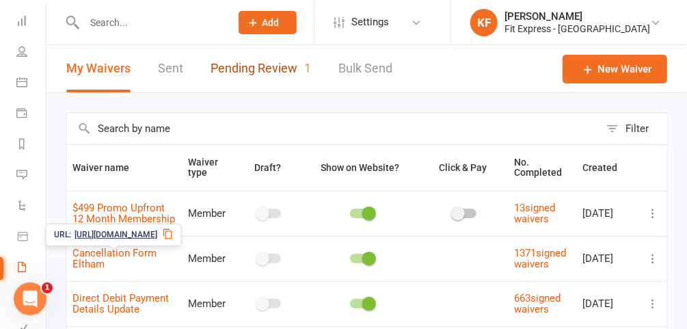
click at [261, 79] on link "Pending Review 1" at bounding box center [261, 68] width 101 height 47
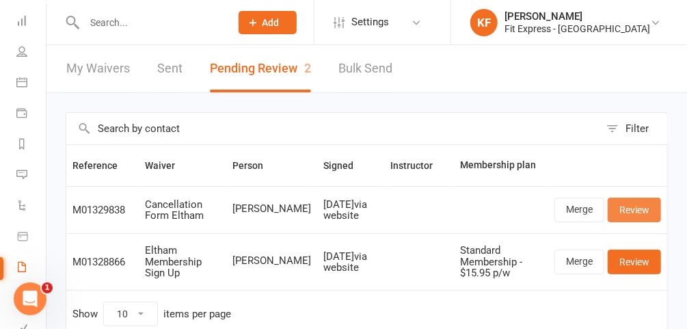
click at [641, 206] on link "Review" at bounding box center [634, 210] width 53 height 25
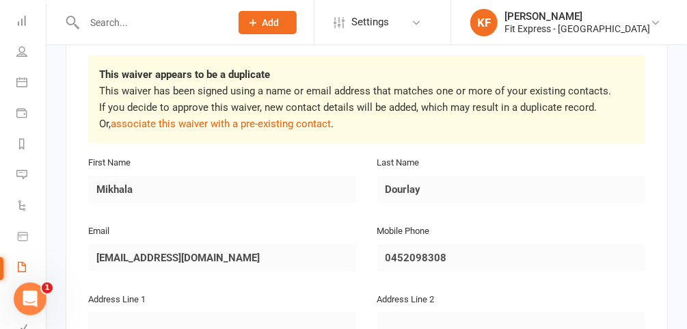
scroll to position [241, 0]
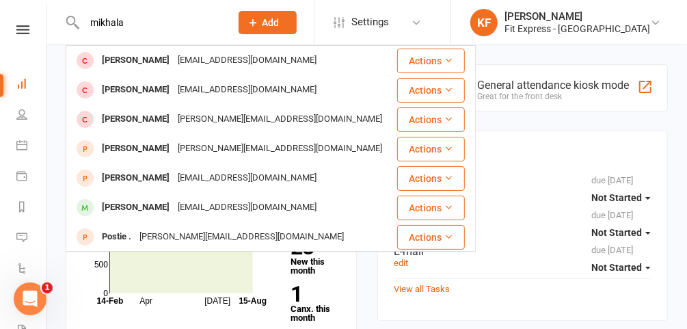
type input "mikhala"
click at [654, 18] on icon at bounding box center [655, 22] width 11 height 11
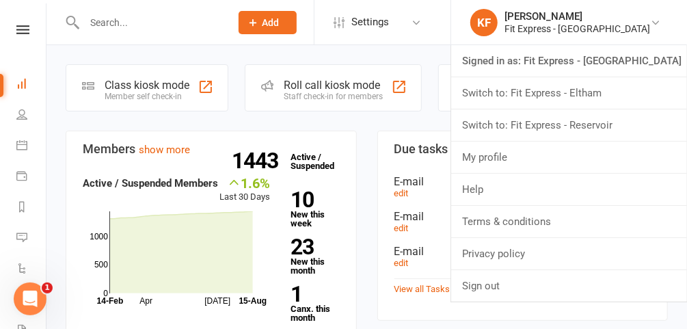
click at [563, 90] on link "Switch to: Fit Express - Eltham" at bounding box center [569, 92] width 236 height 31
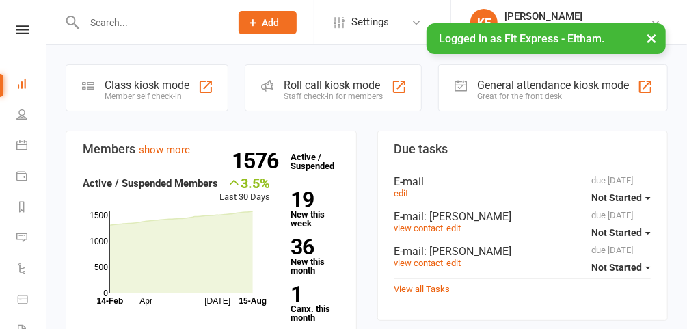
click at [168, 22] on input "text" at bounding box center [150, 22] width 141 height 19
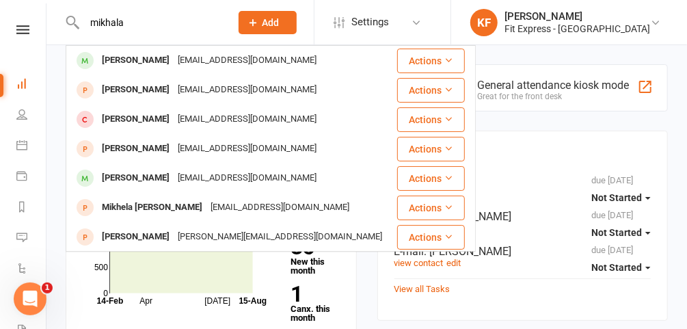
type input "mikhala"
click at [165, 60] on div "[PERSON_NAME]" at bounding box center [136, 61] width 76 height 20
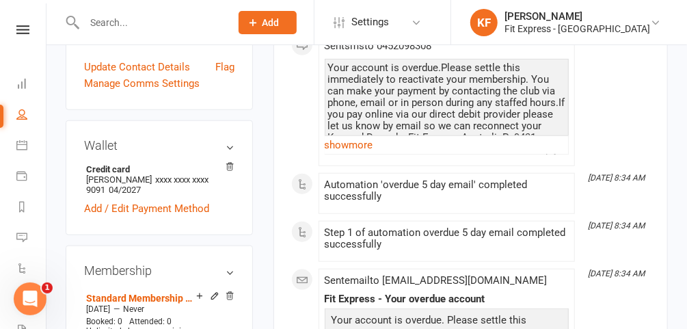
scroll to position [516, 0]
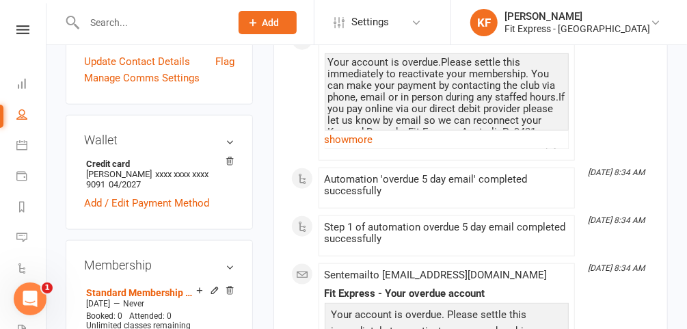
click at [230, 286] on icon at bounding box center [230, 291] width 10 height 10
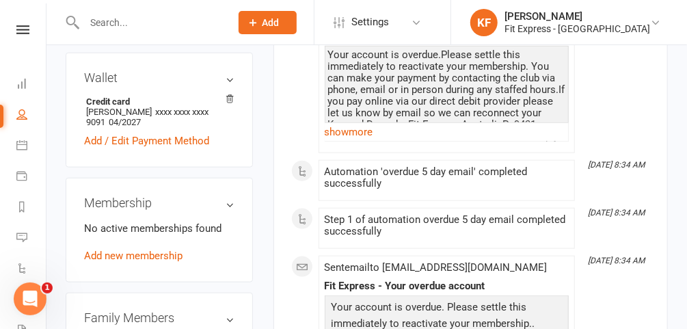
scroll to position [570, 0]
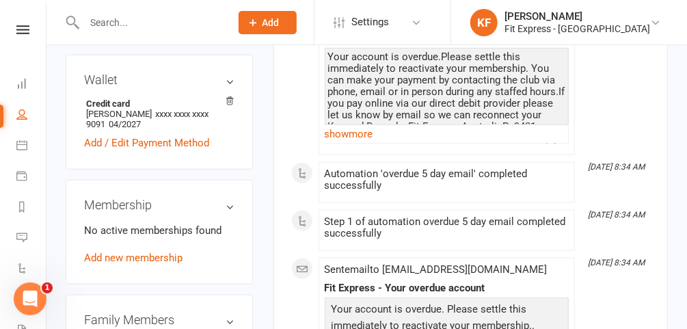
click at [157, 252] on link "Add new membership" at bounding box center [133, 258] width 98 height 12
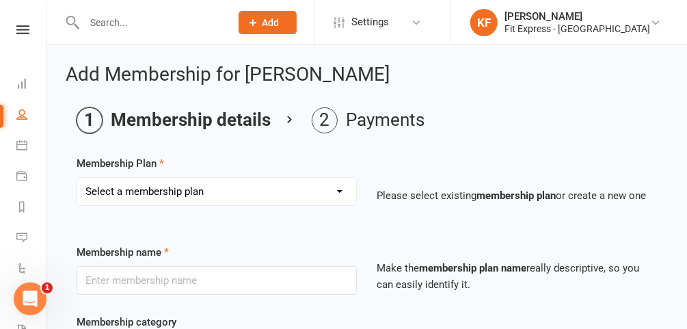
click at [281, 191] on select "Select a membership plan Create new Membership Plan $12.50 P/W Standard Members…" at bounding box center [216, 191] width 279 height 27
select select "22"
click at [77, 178] on select "Select a membership plan Create new Membership Plan $12.50 P/W Standard Members…" at bounding box center [216, 191] width 279 height 27
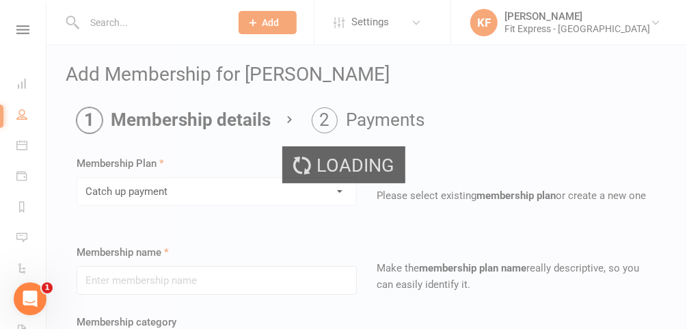
type input "Catch up payment"
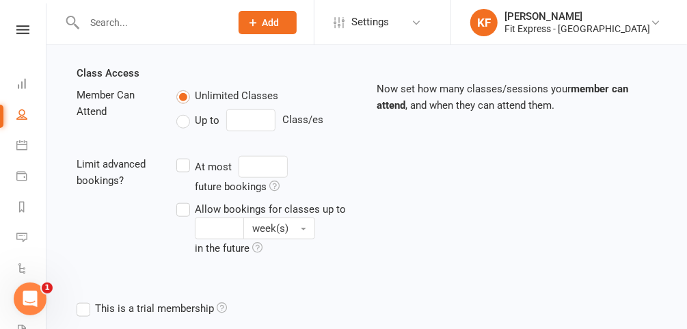
scroll to position [620, 0]
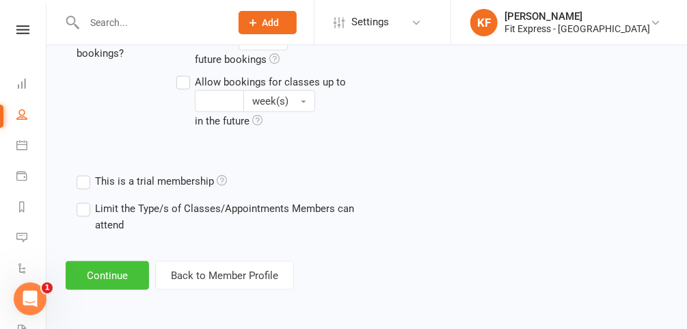
click at [108, 269] on button "Continue" at bounding box center [107, 275] width 83 height 29
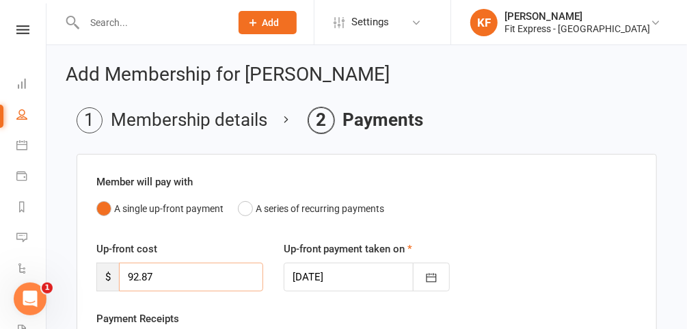
click at [194, 272] on input "92.87" at bounding box center [191, 277] width 144 height 29
type input "9"
type input "107.48"
click at [431, 271] on icon "button" at bounding box center [432, 278] width 14 height 14
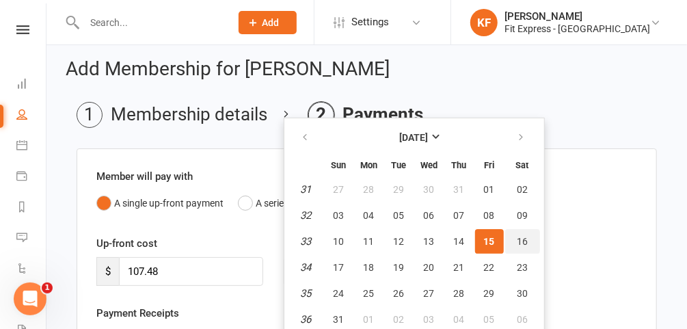
click at [525, 235] on button "16" at bounding box center [522, 241] width 35 height 25
type input "[DATE]"
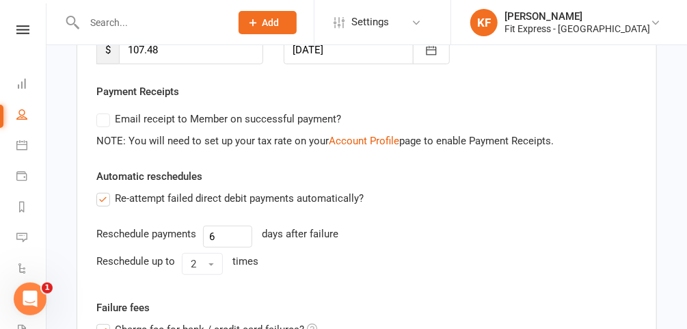
scroll to position [374, 0]
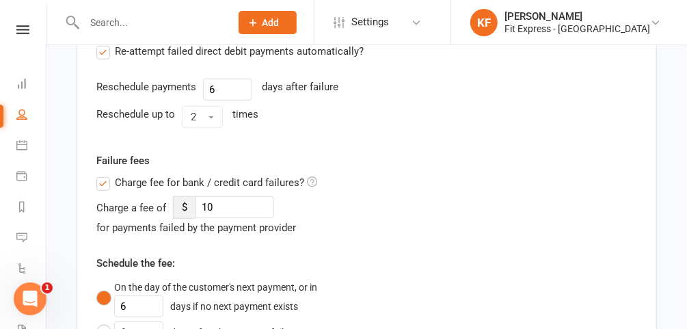
click at [97, 184] on label "Charge fee for bank / credit card failures?" at bounding box center [206, 182] width 221 height 16
click at [97, 174] on input "Charge fee for bank / credit card failures?" at bounding box center [206, 174] width 221 height 0
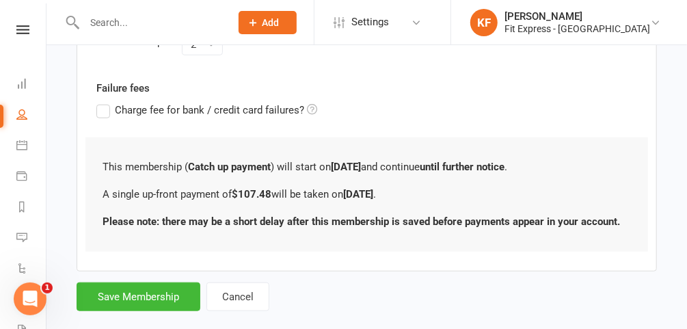
scroll to position [467, 0]
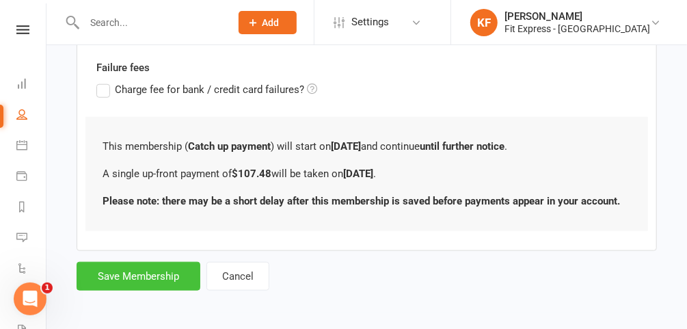
click at [116, 265] on button "Save Membership" at bounding box center [139, 276] width 124 height 29
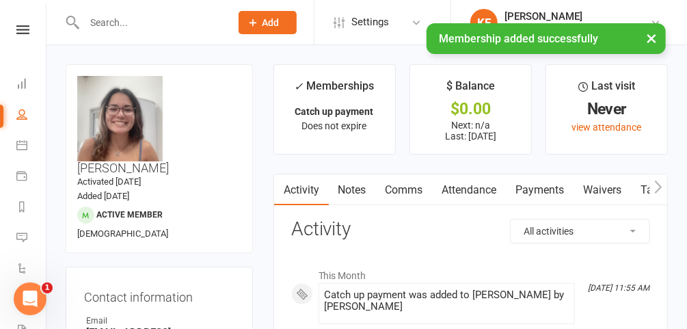
click at [365, 189] on link "Notes" at bounding box center [352, 189] width 47 height 31
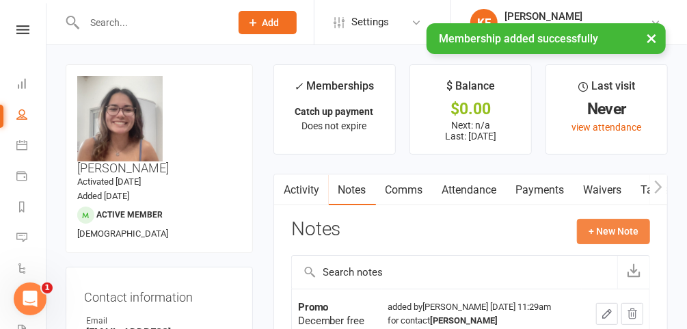
click at [589, 226] on button "+ New Note" at bounding box center [613, 231] width 73 height 25
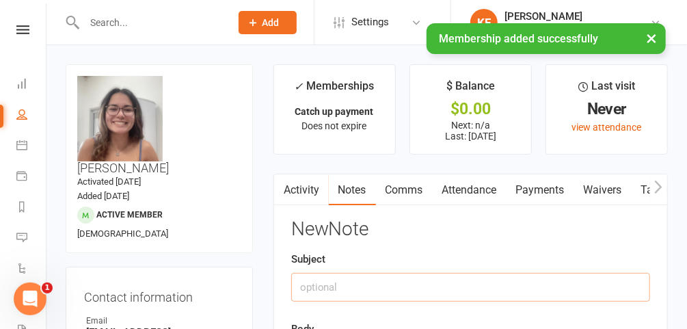
click at [405, 284] on input "text" at bounding box center [470, 287] width 359 height 29
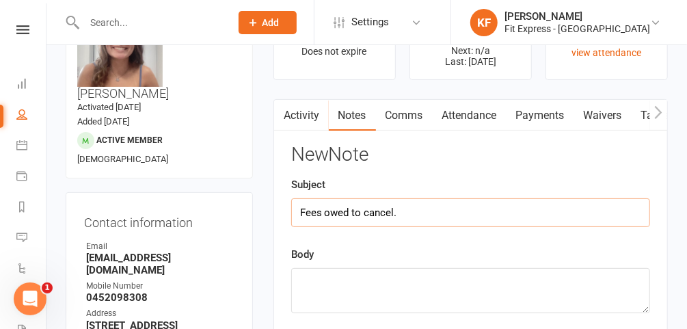
scroll to position [76, 0]
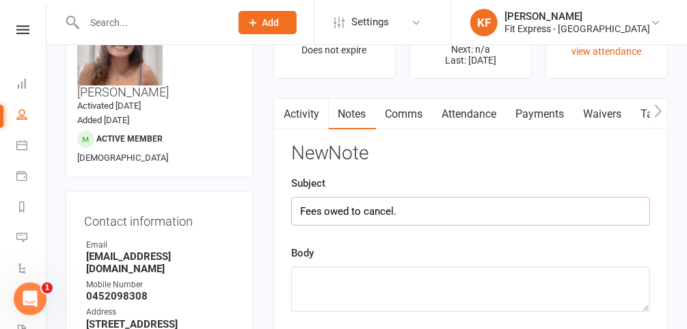
type input "Fees owed to cancel."
click at [375, 280] on textarea at bounding box center [470, 289] width 359 height 45
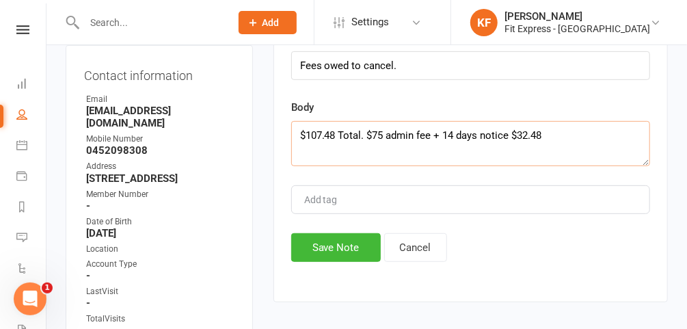
scroll to position [224, 0]
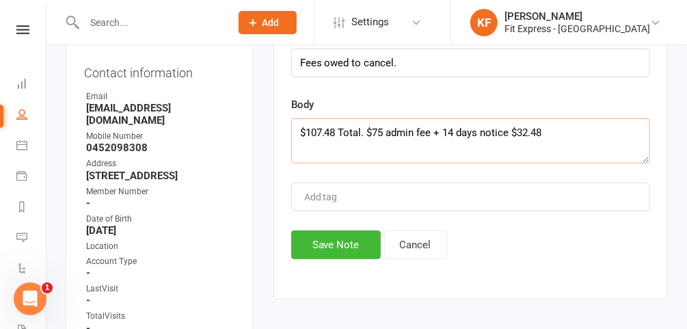
type textarea "$107.48 Total. $75 admin fee + 14 days notice $32.48"
click at [333, 247] on button "Save Note" at bounding box center [336, 244] width 90 height 29
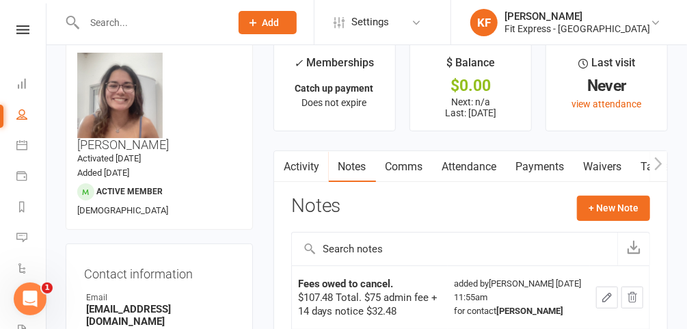
scroll to position [0, 0]
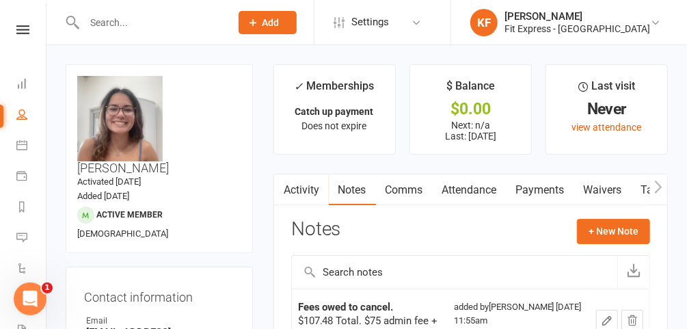
click at [20, 34] on icon at bounding box center [22, 29] width 13 height 9
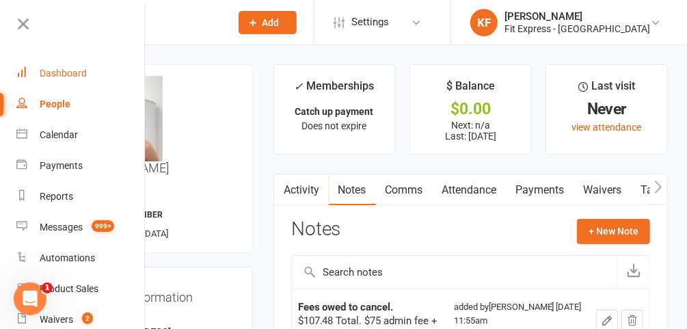
click at [53, 69] on div "Dashboard" at bounding box center [63, 73] width 47 height 11
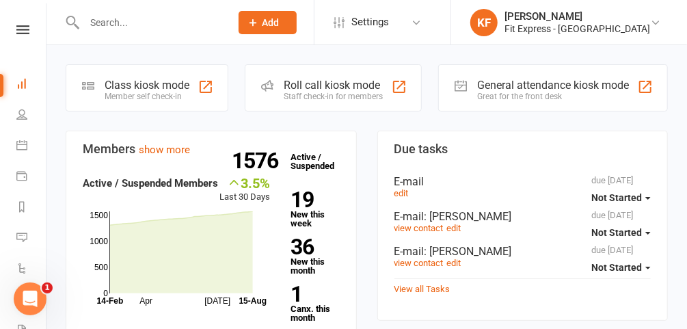
click at [169, 23] on input "text" at bounding box center [150, 22] width 141 height 19
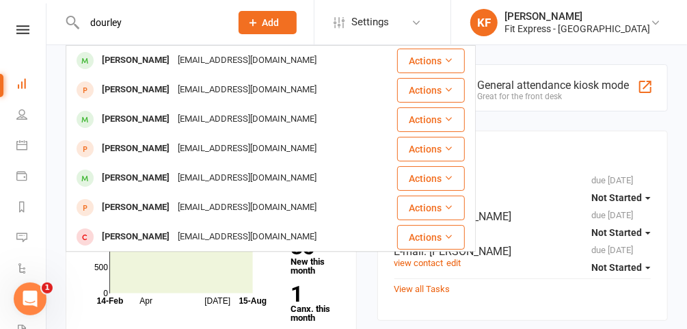
type input "dourley"
click at [174, 52] on div "[EMAIL_ADDRESS][DOMAIN_NAME]" at bounding box center [247, 61] width 147 height 20
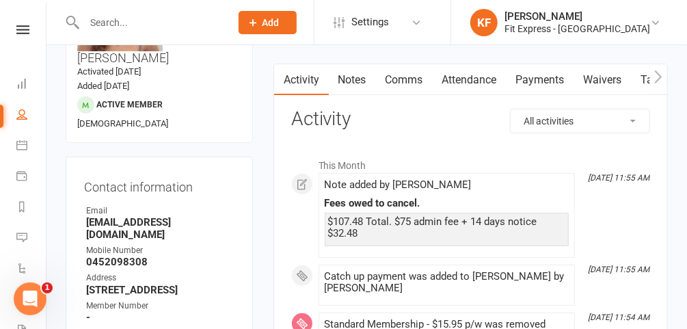
scroll to position [110, 0]
click at [523, 84] on link "Payments" at bounding box center [541, 79] width 68 height 31
